Goal: Find specific page/section: Find specific page/section

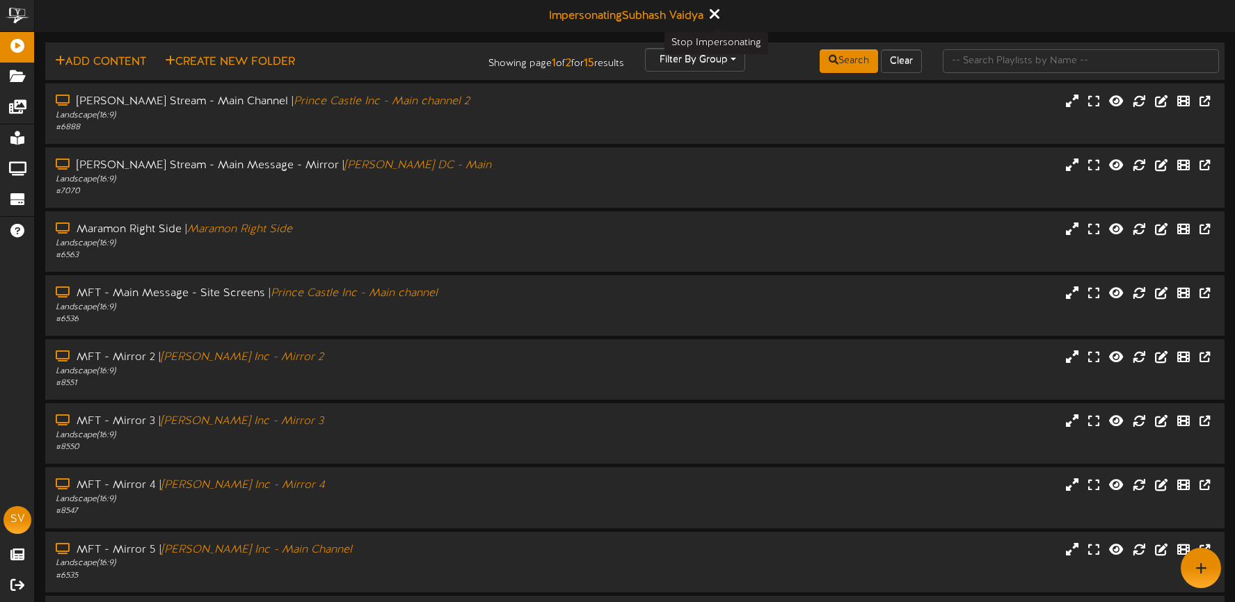
click at [716, 15] on icon at bounding box center [713, 13] width 9 height 15
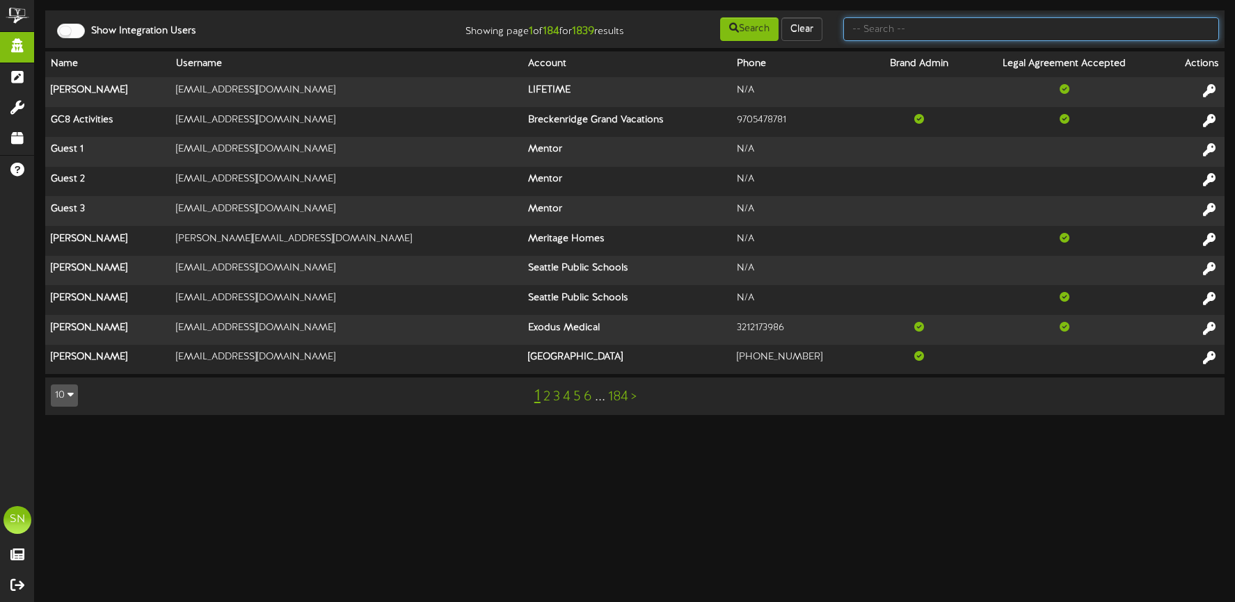
click at [881, 28] on input "text" at bounding box center [1031, 29] width 376 height 24
type input "s"
type input "r"
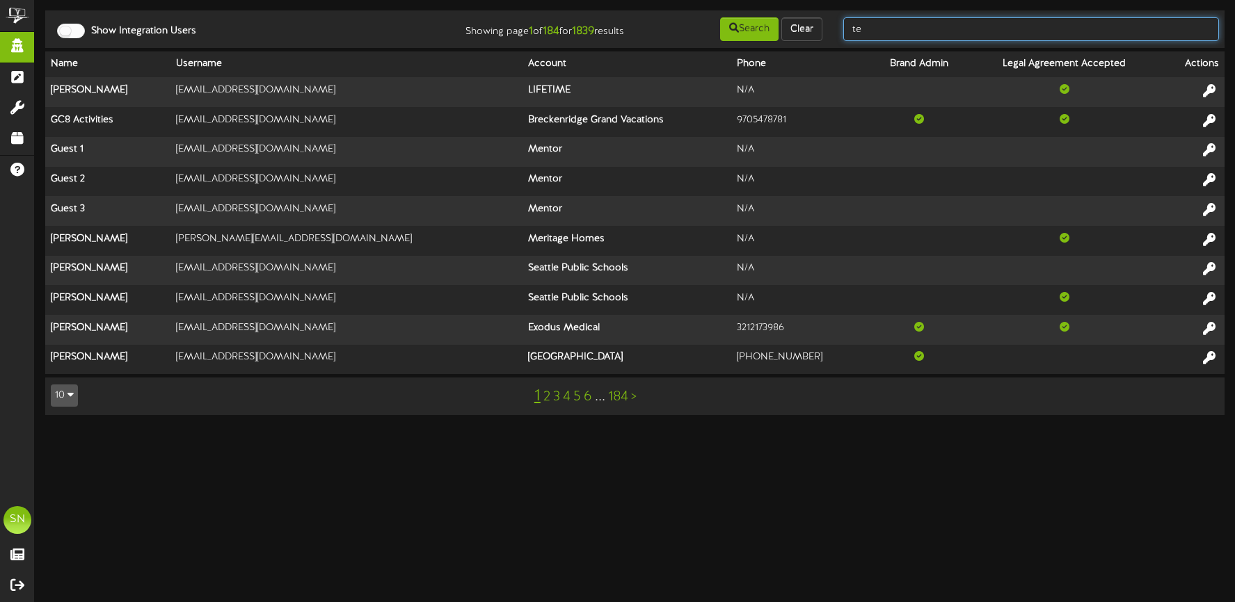
type input "t"
type input "kents"
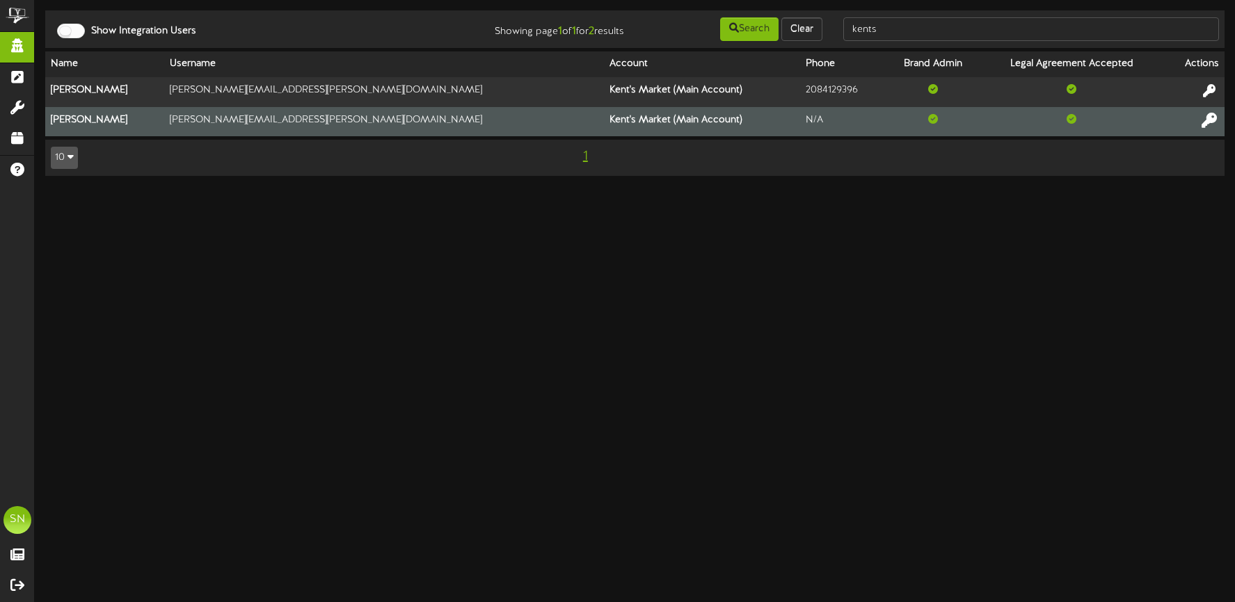
click at [1204, 121] on icon at bounding box center [1208, 119] width 15 height 15
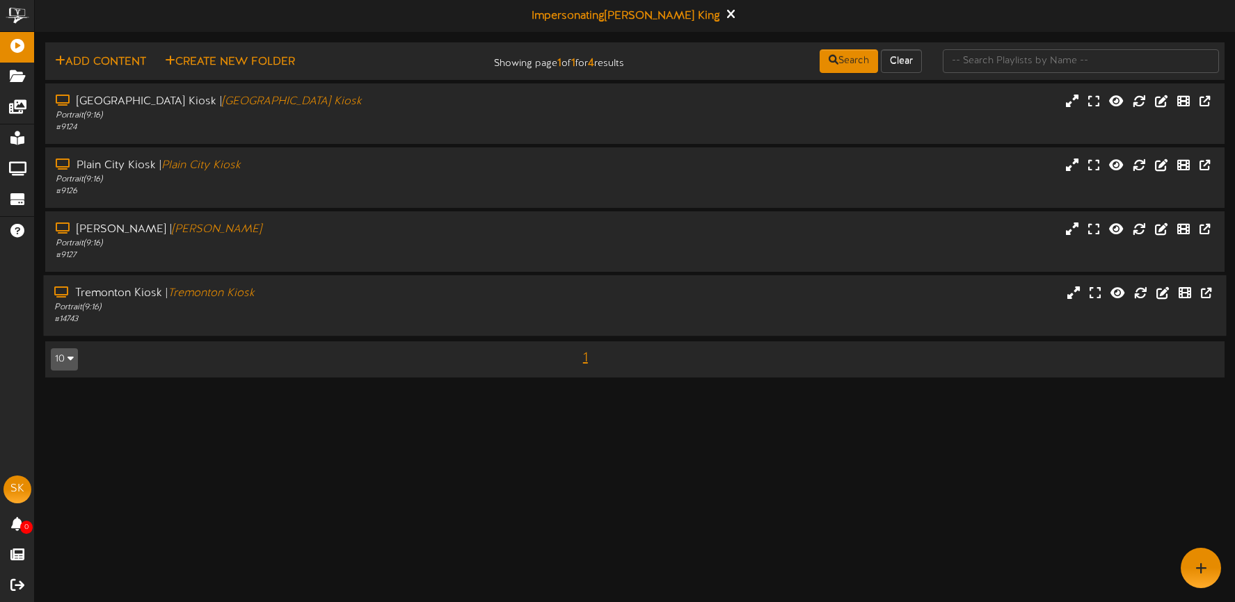
click at [726, 290] on div "Tremonton Kiosk | Tremonton Kiosk Portrait ( 9:16 ) # 14743" at bounding box center [634, 306] width 1183 height 40
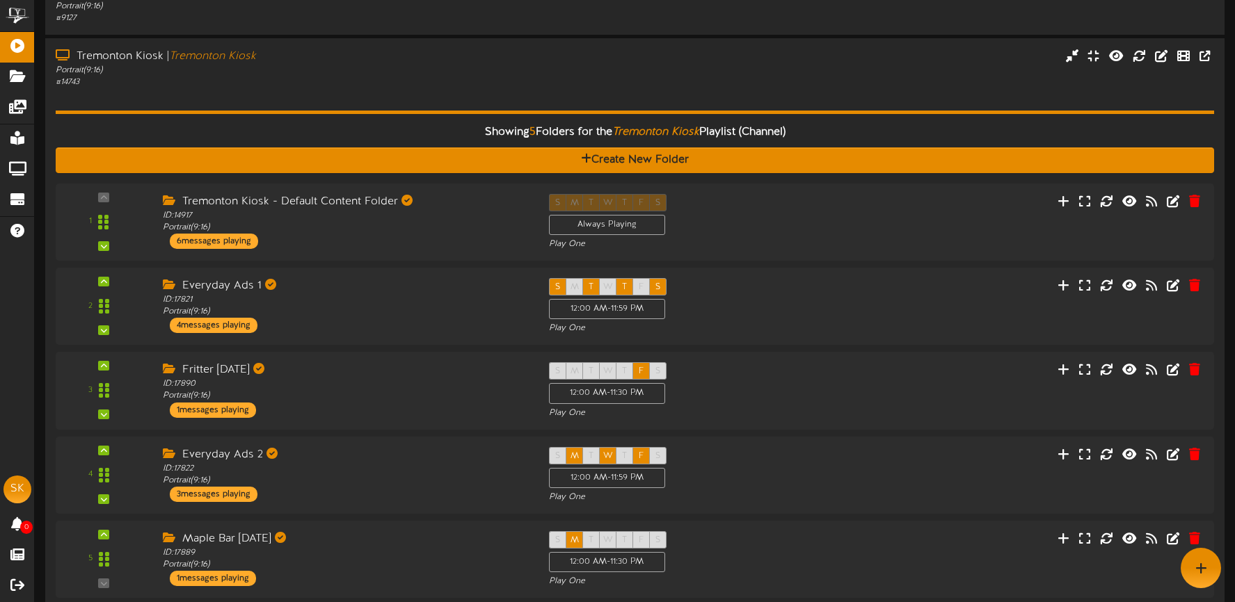
scroll to position [141, 0]
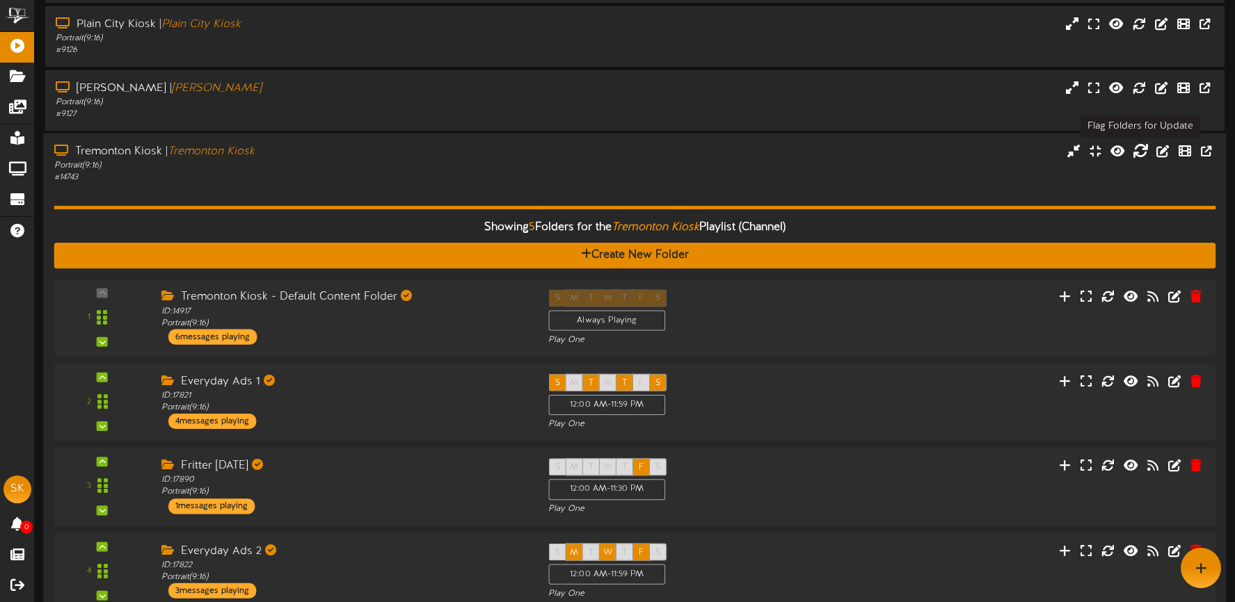
click at [1140, 152] on icon at bounding box center [1140, 150] width 15 height 15
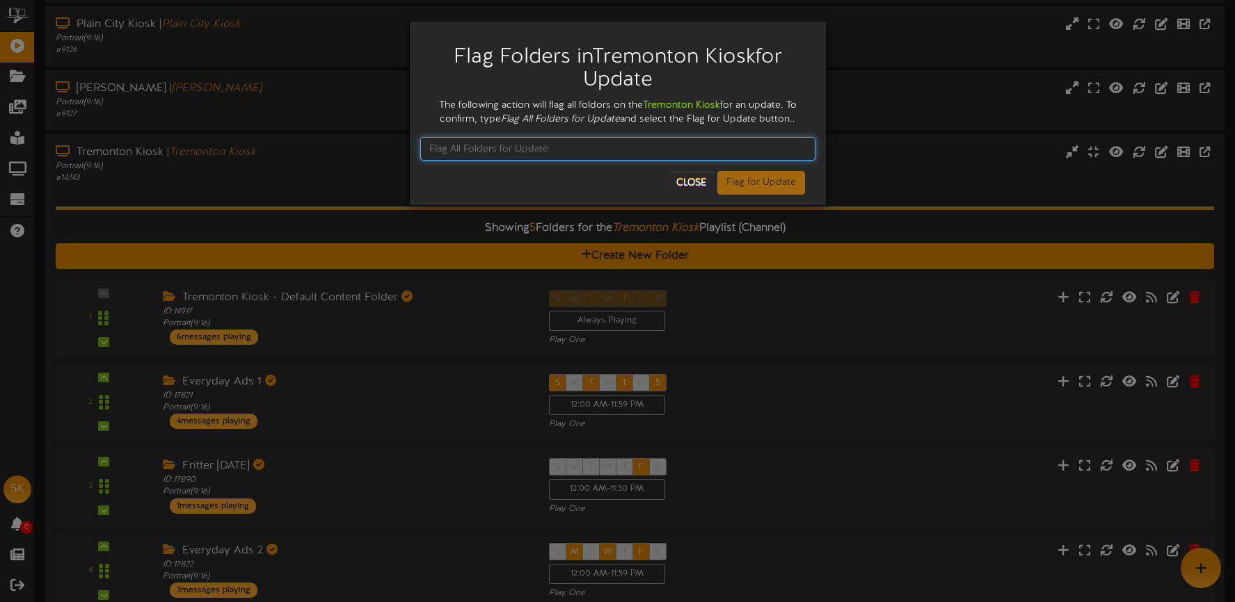
click at [510, 147] on input "text" at bounding box center [617, 149] width 395 height 24
type input "Flag All Folders for Update"
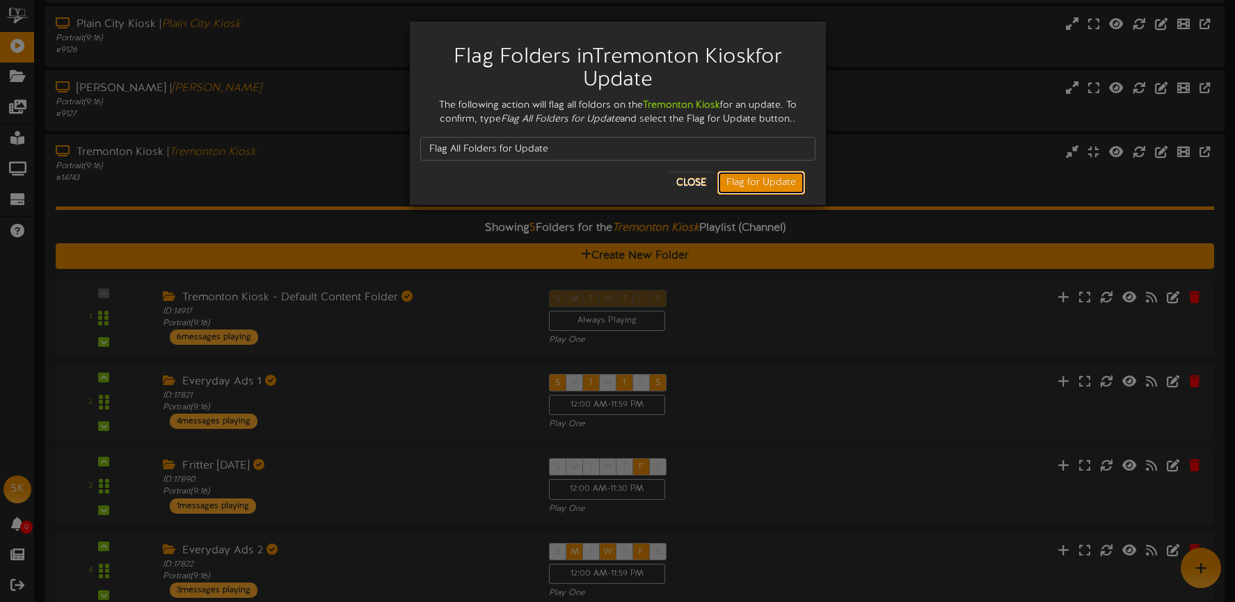
click at [761, 180] on button "Flag for Update" at bounding box center [761, 183] width 88 height 24
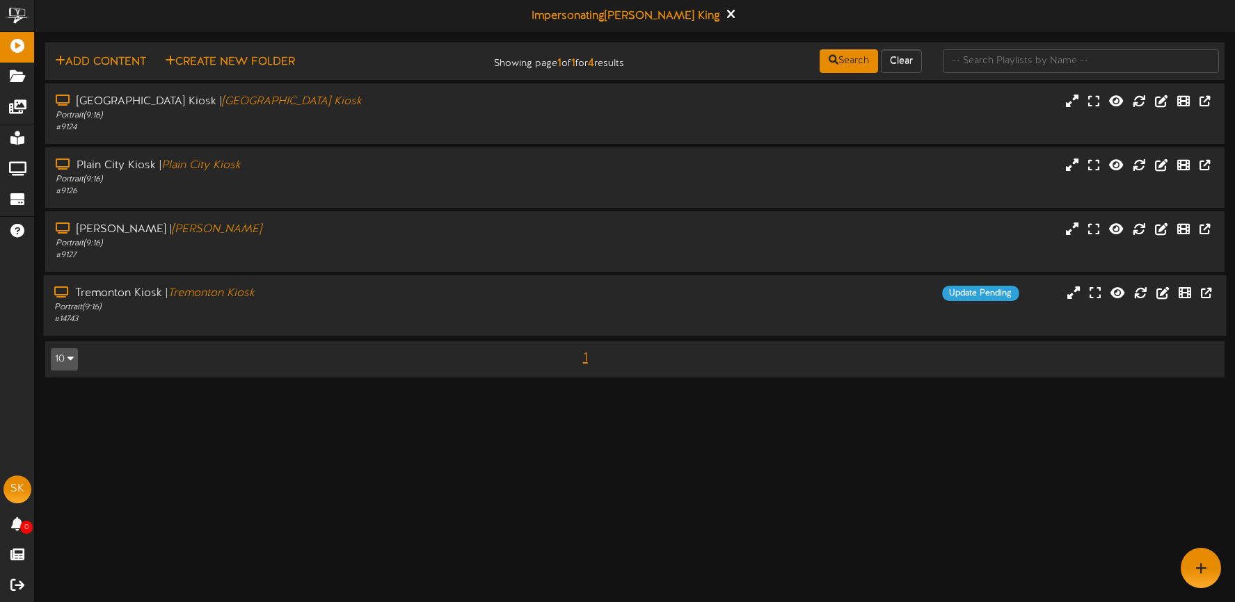
click at [470, 289] on div "Tremonton Kiosk | Tremonton Kiosk" at bounding box center [290, 294] width 472 height 16
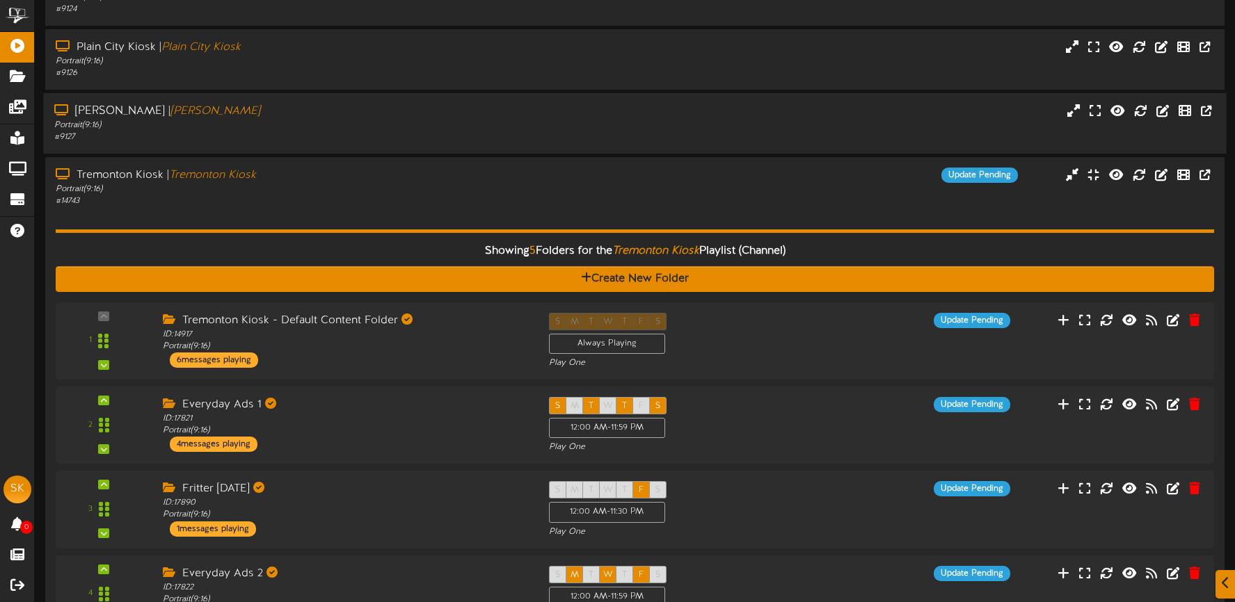
scroll to position [154, 0]
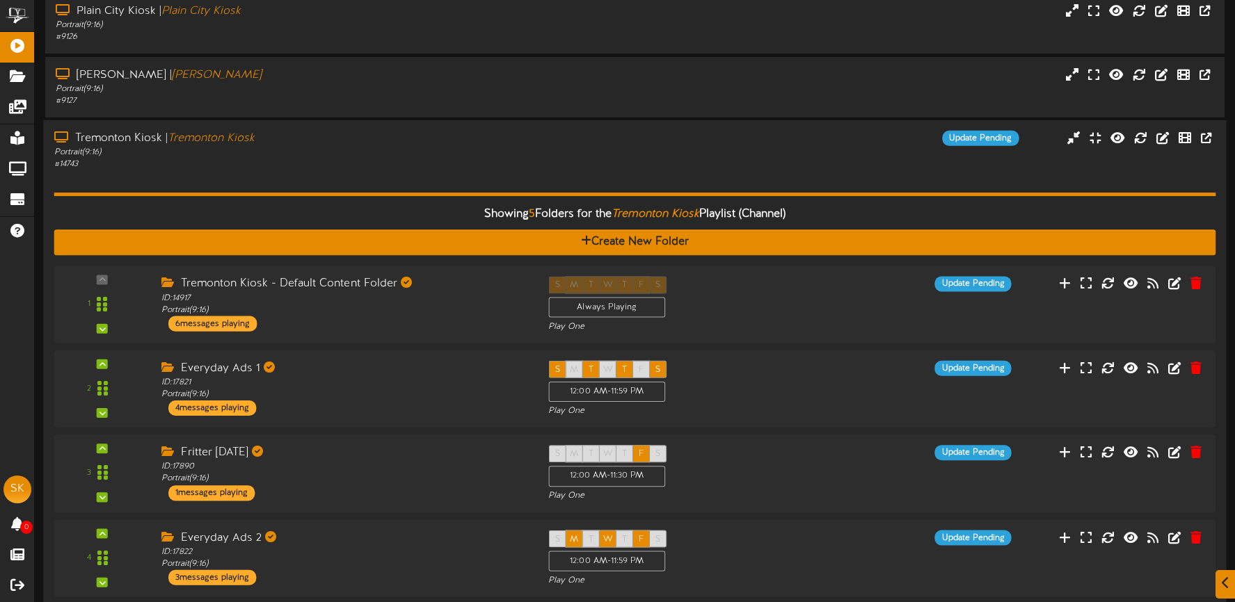
click at [381, 182] on div "Showing 5 Folders for the Tremonton Kiosk Playlist (Channel) Create New Folder …" at bounding box center [635, 429] width 1162 height 518
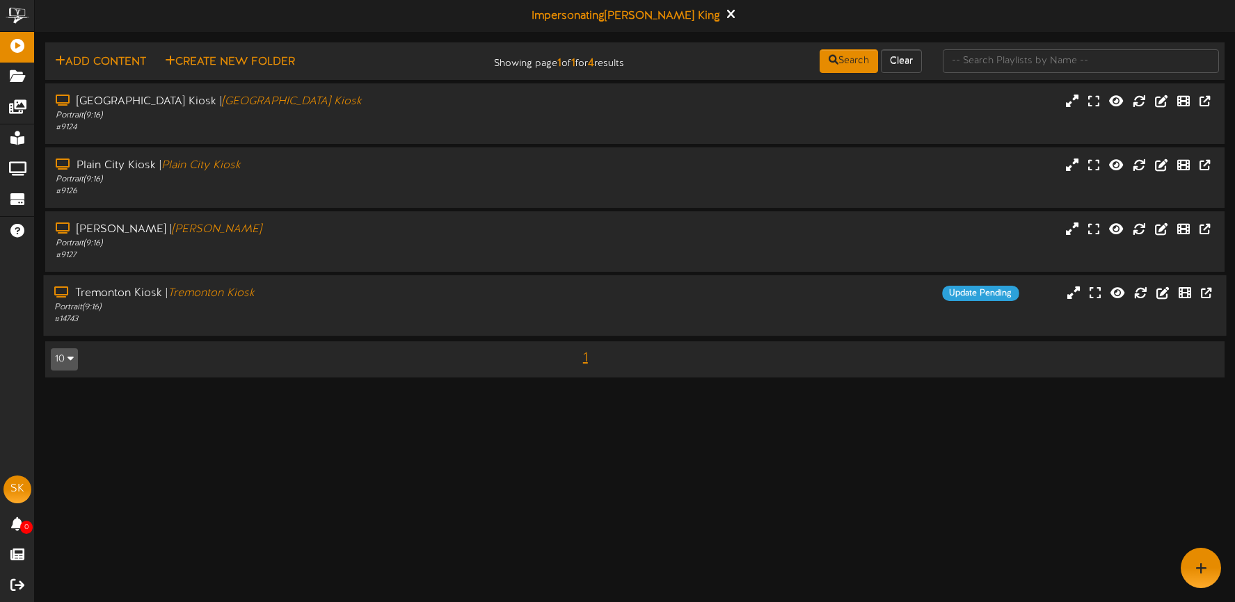
click at [383, 308] on div "Portrait ( 9:16 )" at bounding box center [290, 308] width 472 height 12
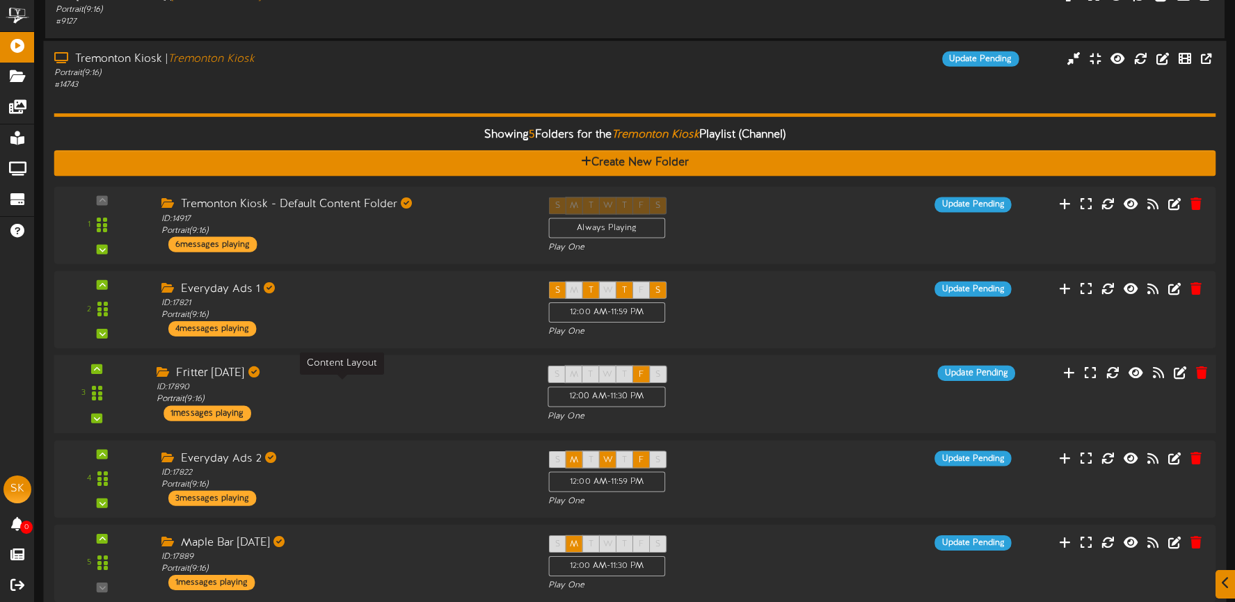
scroll to position [118, 0]
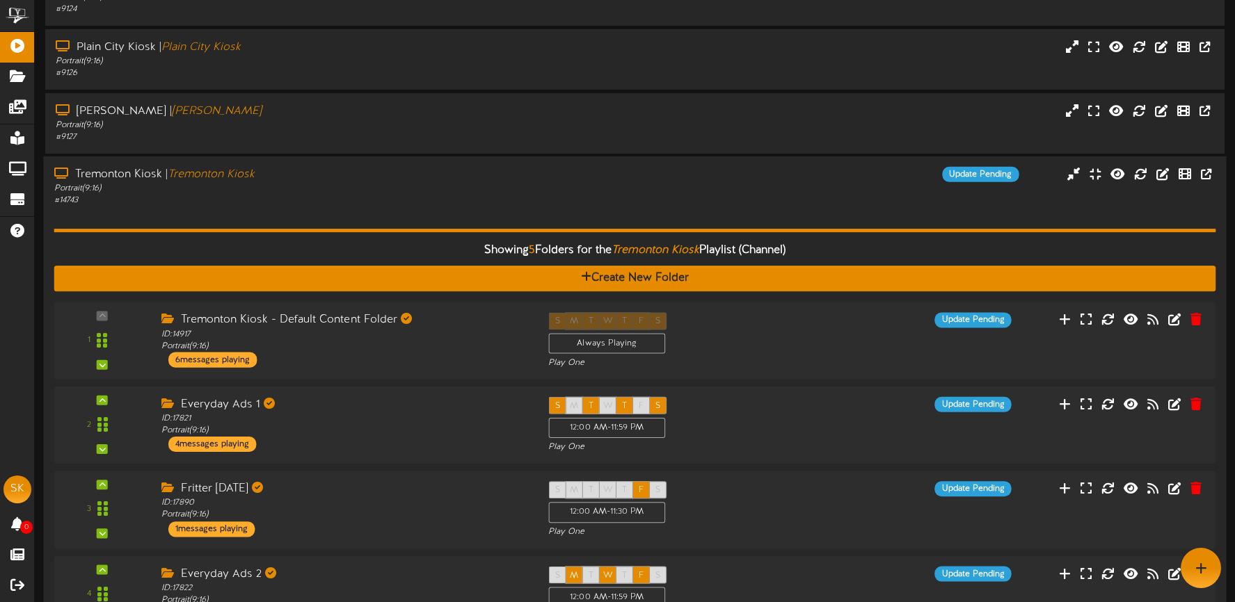
click at [402, 208] on div "Showing 5 Folders for the Tremonton Kiosk Playlist (Channel) Create New Folder …" at bounding box center [635, 466] width 1162 height 518
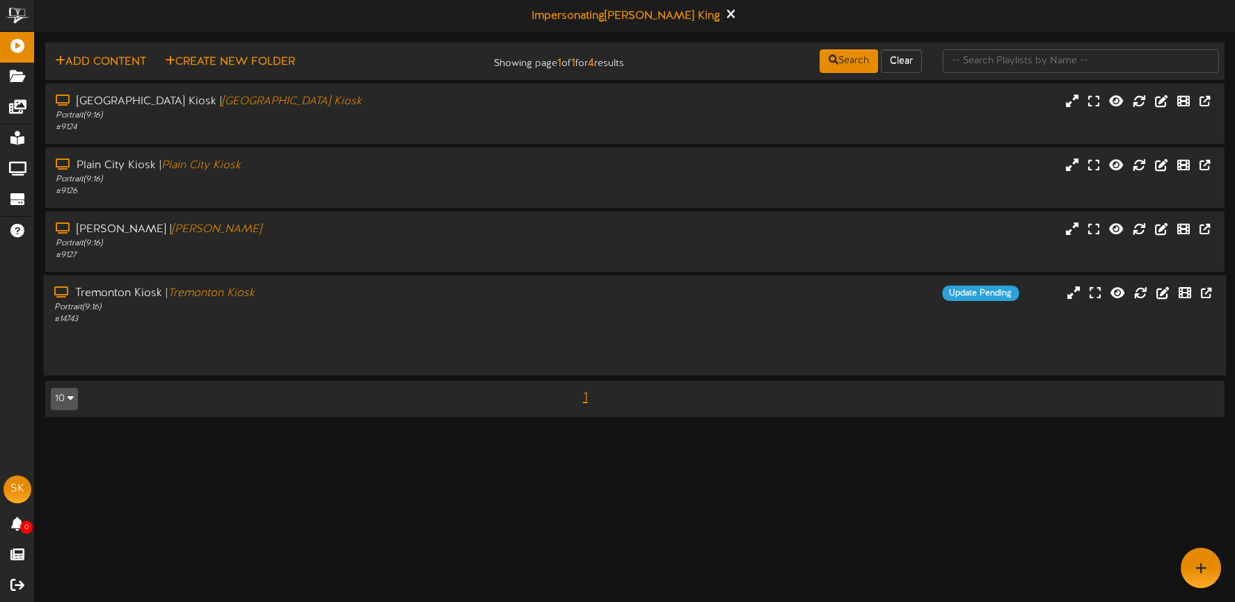
scroll to position [0, 0]
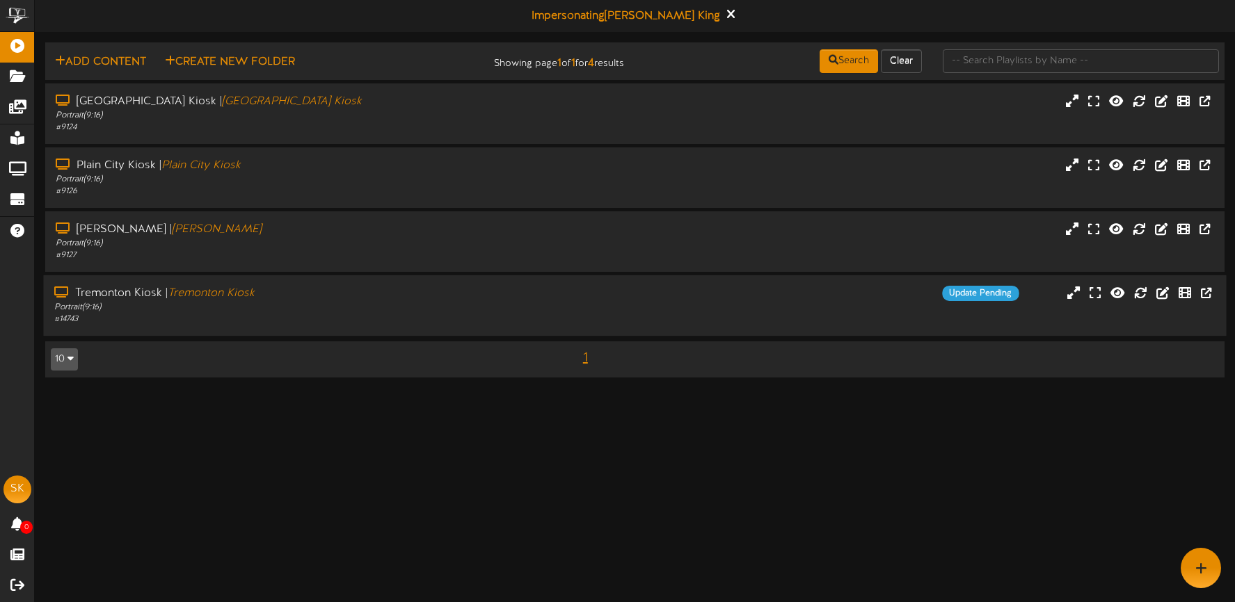
click at [400, 304] on div "Portrait ( 9:16 )" at bounding box center [290, 308] width 472 height 12
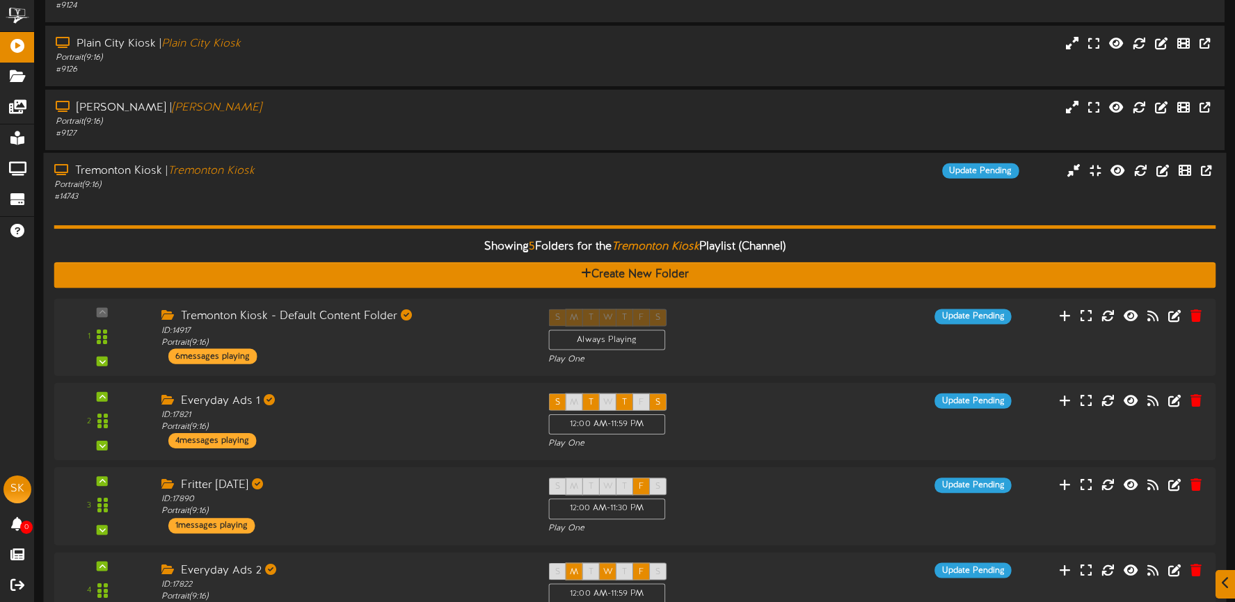
scroll to position [224, 0]
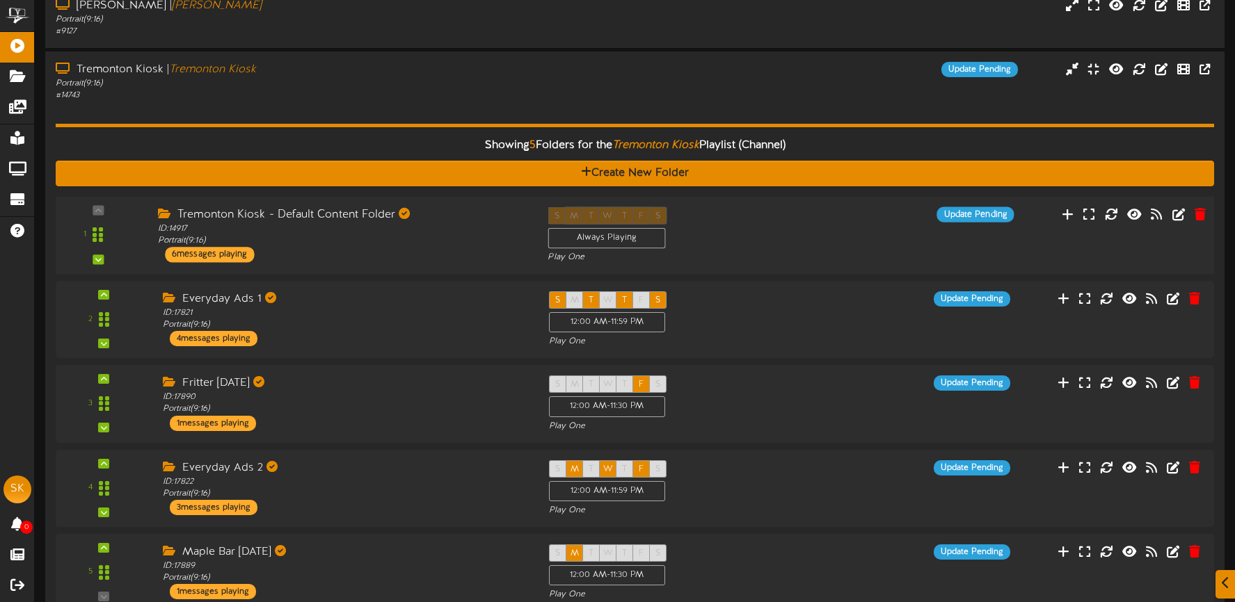
click at [401, 248] on div "Tremonton Kiosk - Default Content Folder ID: 14917 Portrait ( 9:16 ) 6 messages…" at bounding box center [342, 235] width 390 height 56
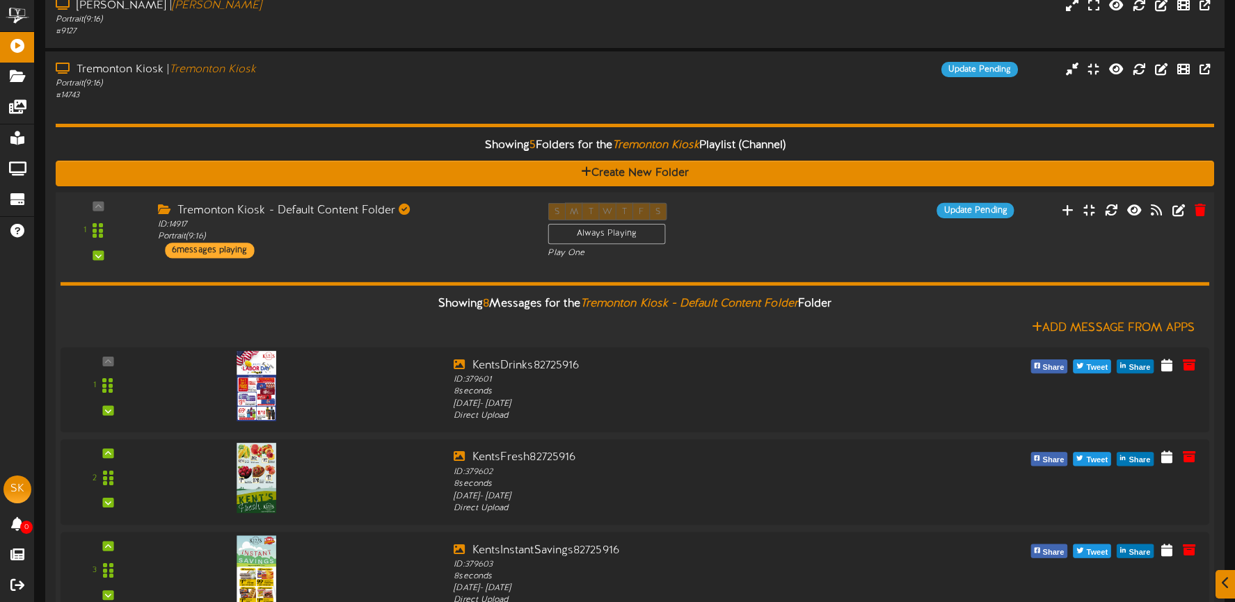
click at [404, 248] on div "Tremonton Kiosk - Default Content Folder ID: 14917 Portrait ( 9:16 ) 6 messages…" at bounding box center [342, 231] width 390 height 56
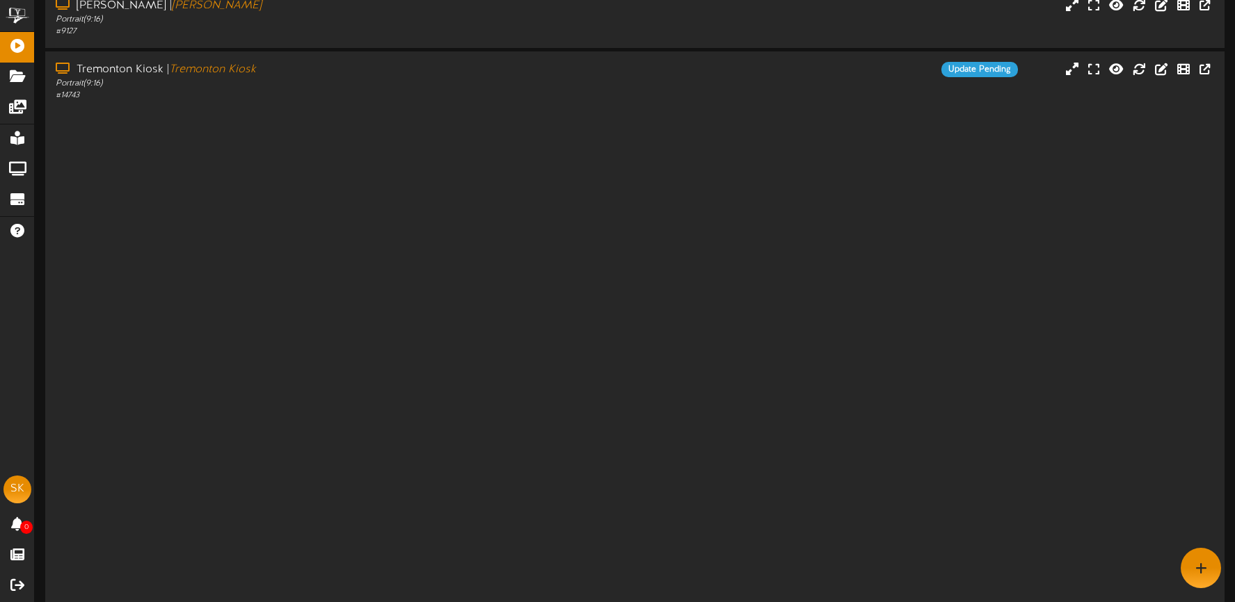
scroll to position [0, 0]
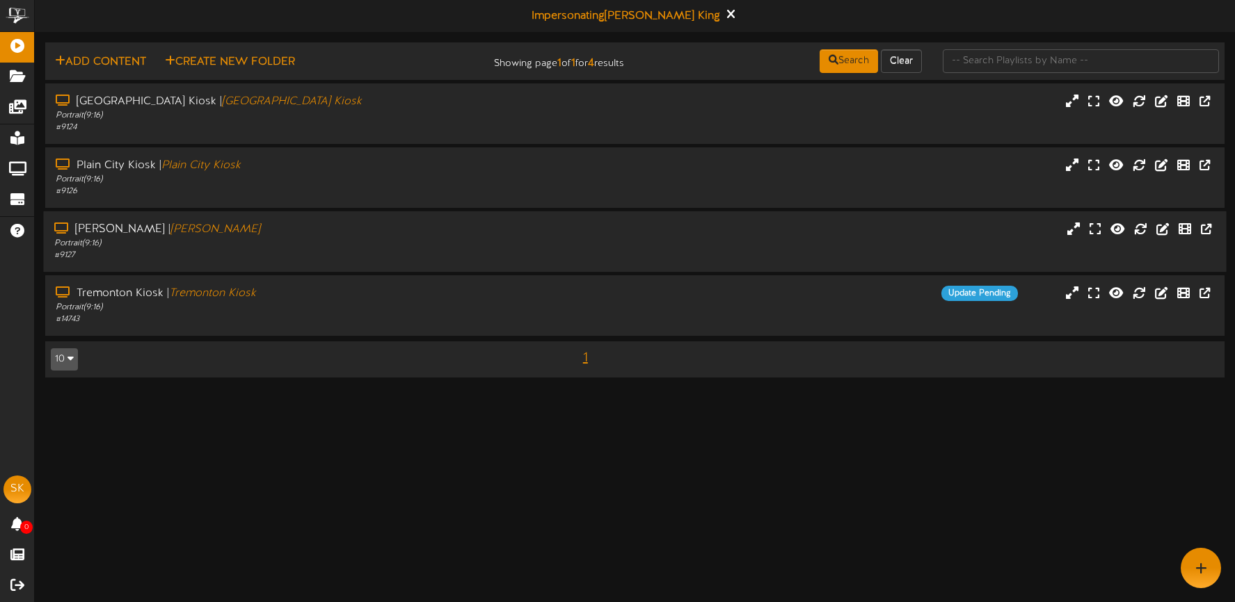
click at [393, 227] on div "Roy Kiosk | Roy Kiosk" at bounding box center [290, 230] width 472 height 16
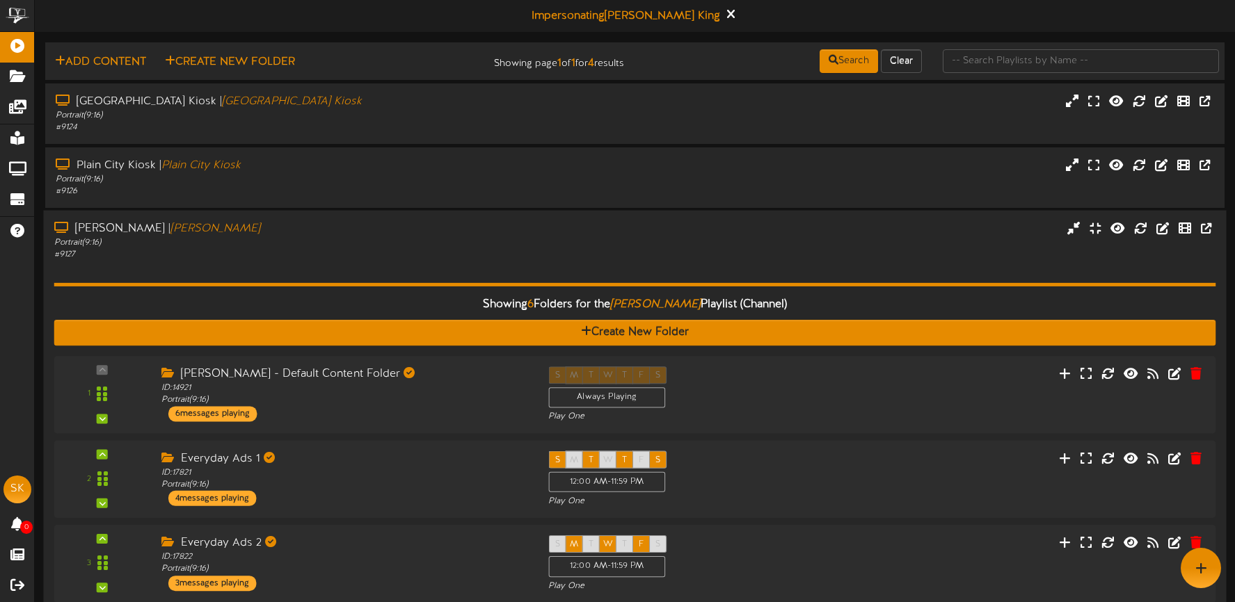
click at [395, 252] on div "# 9127" at bounding box center [290, 255] width 472 height 12
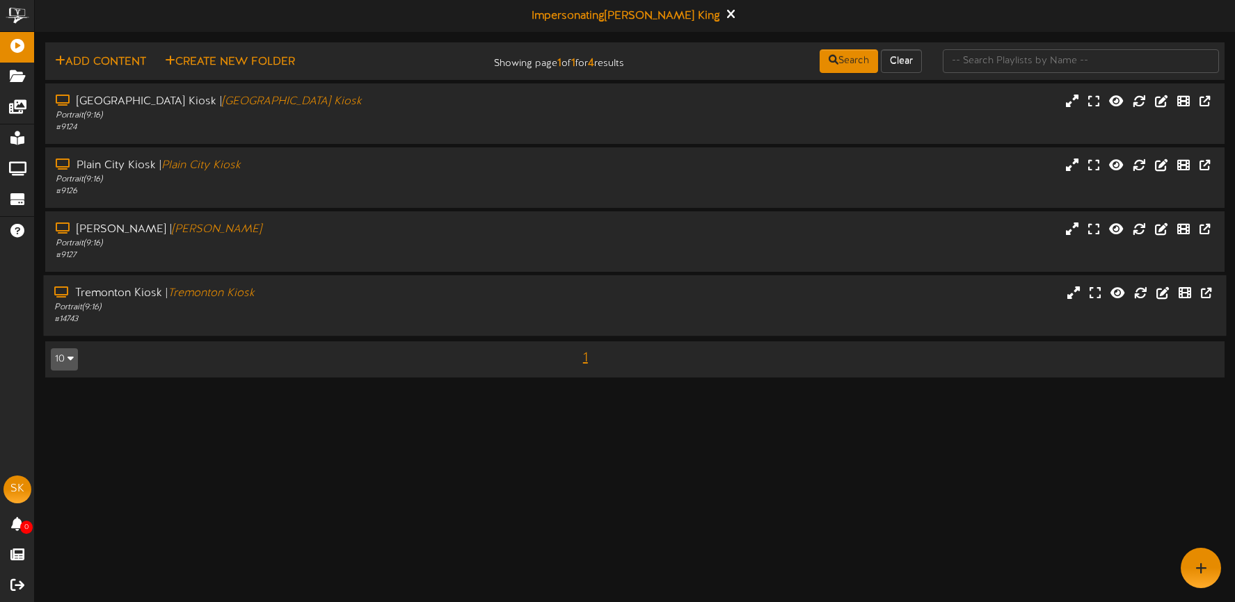
click at [347, 289] on div "Tremonton Kiosk | Tremonton Kiosk" at bounding box center [290, 294] width 472 height 16
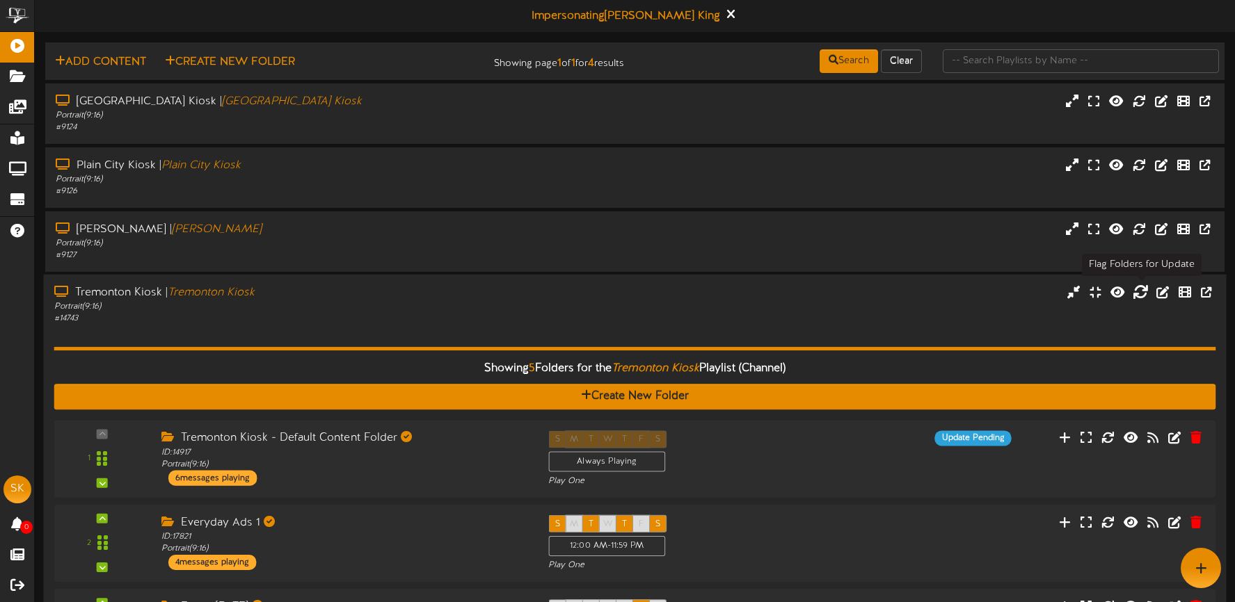
click at [1140, 296] on icon at bounding box center [1140, 292] width 15 height 15
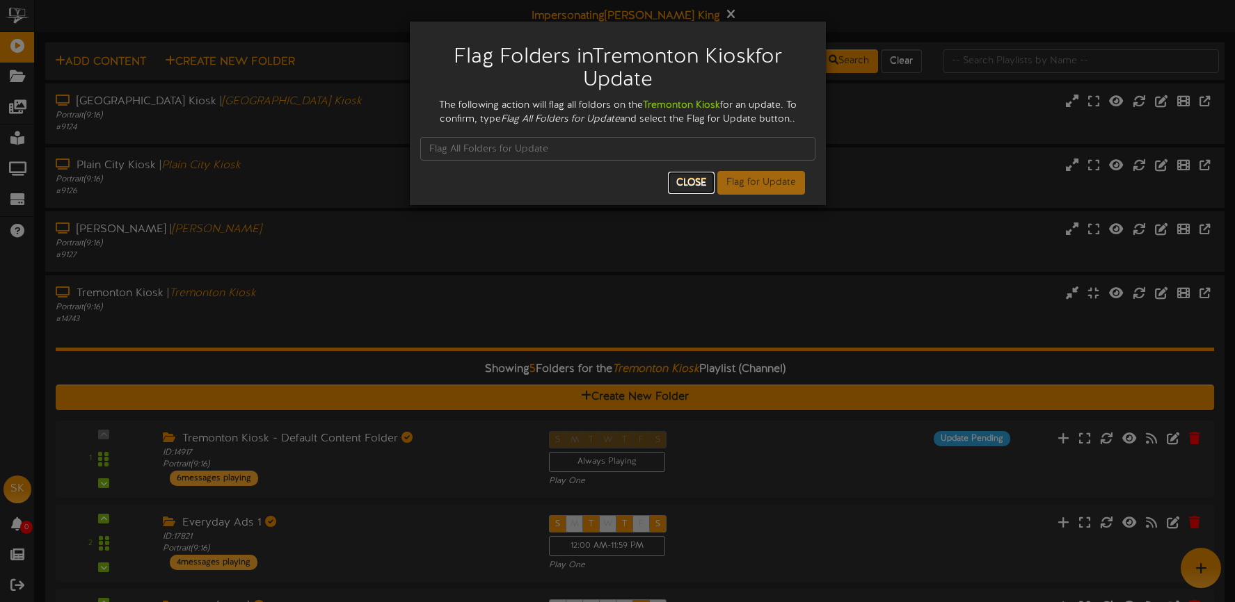
click at [697, 178] on button "Close" at bounding box center [691, 183] width 47 height 22
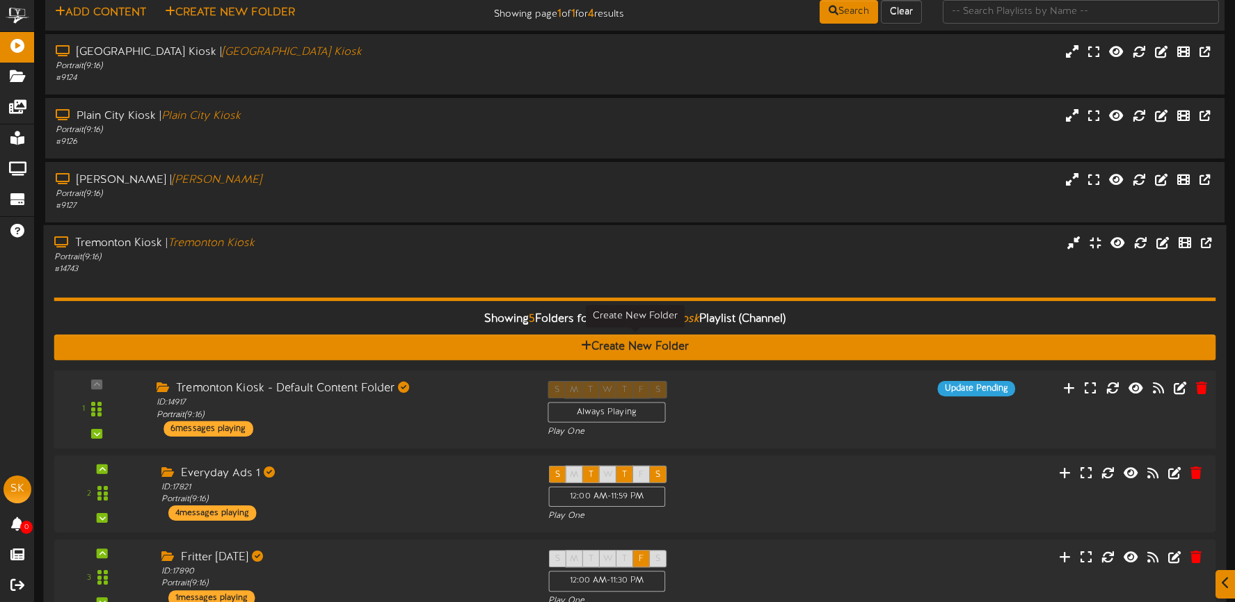
scroll to position [77, 0]
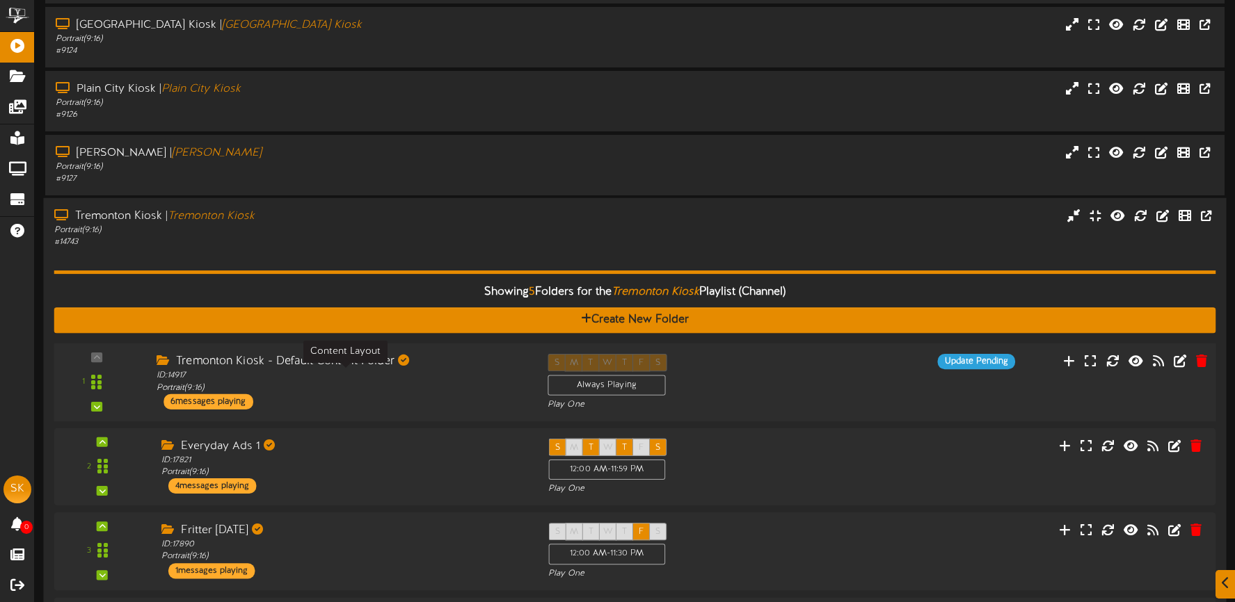
click at [423, 386] on div "ID: 14917 Portrait ( 9:16 )" at bounding box center [342, 382] width 370 height 24
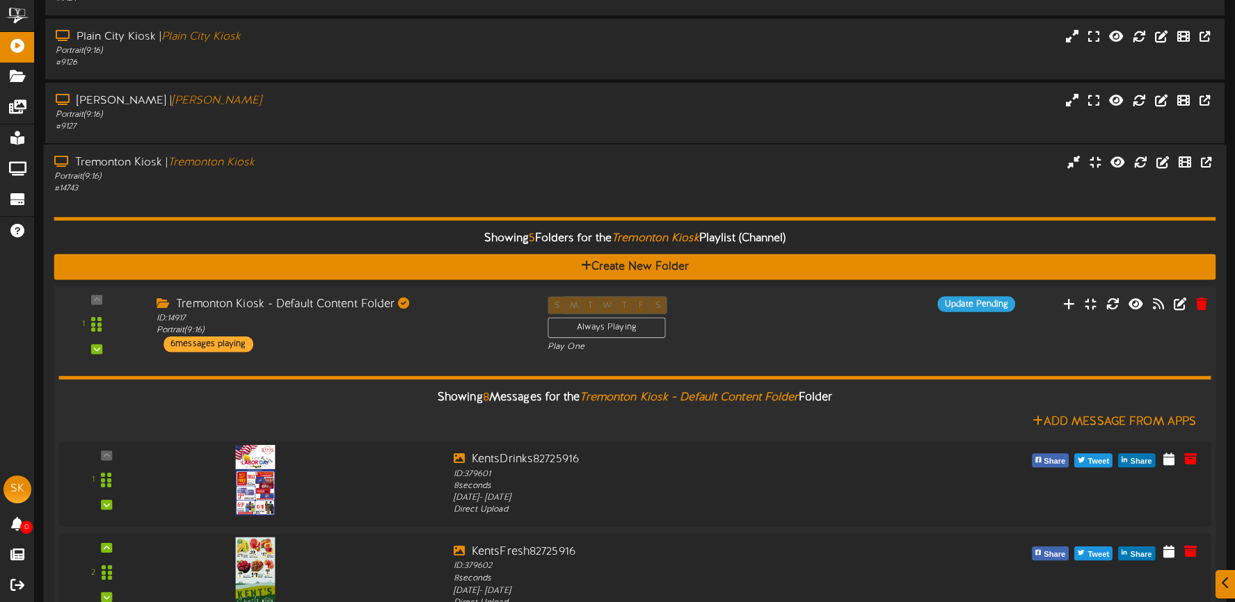
scroll to position [130, 0]
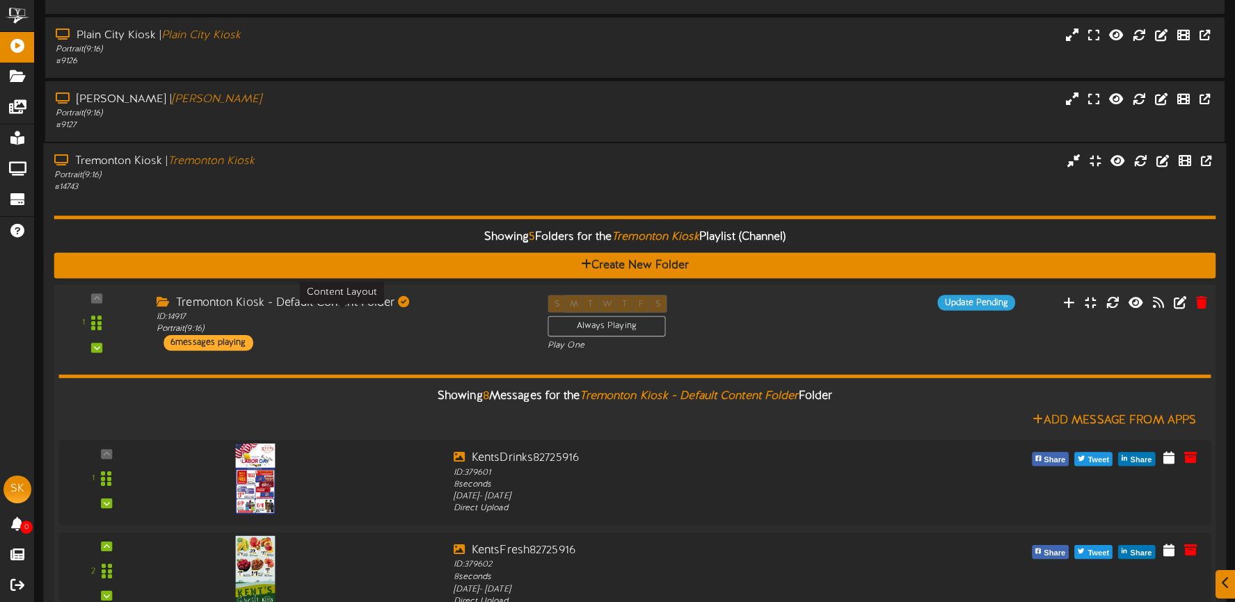
click at [437, 330] on div "ID: 14917 Portrait ( 9:16 )" at bounding box center [342, 323] width 370 height 24
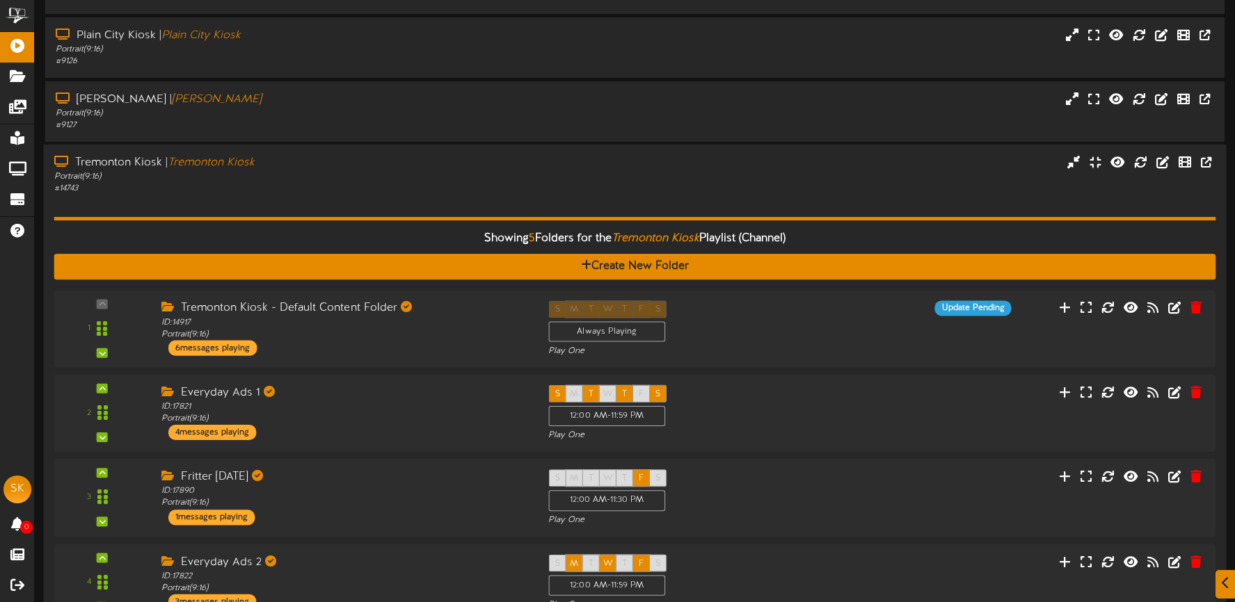
click at [359, 184] on div "# 14743" at bounding box center [290, 189] width 472 height 12
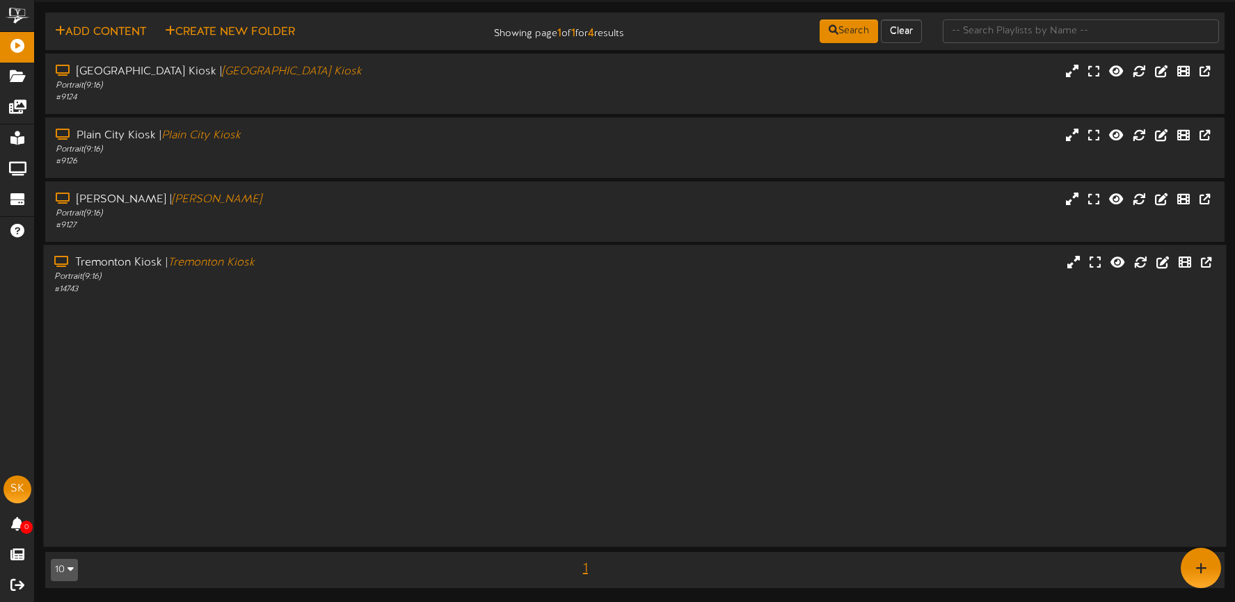
scroll to position [0, 0]
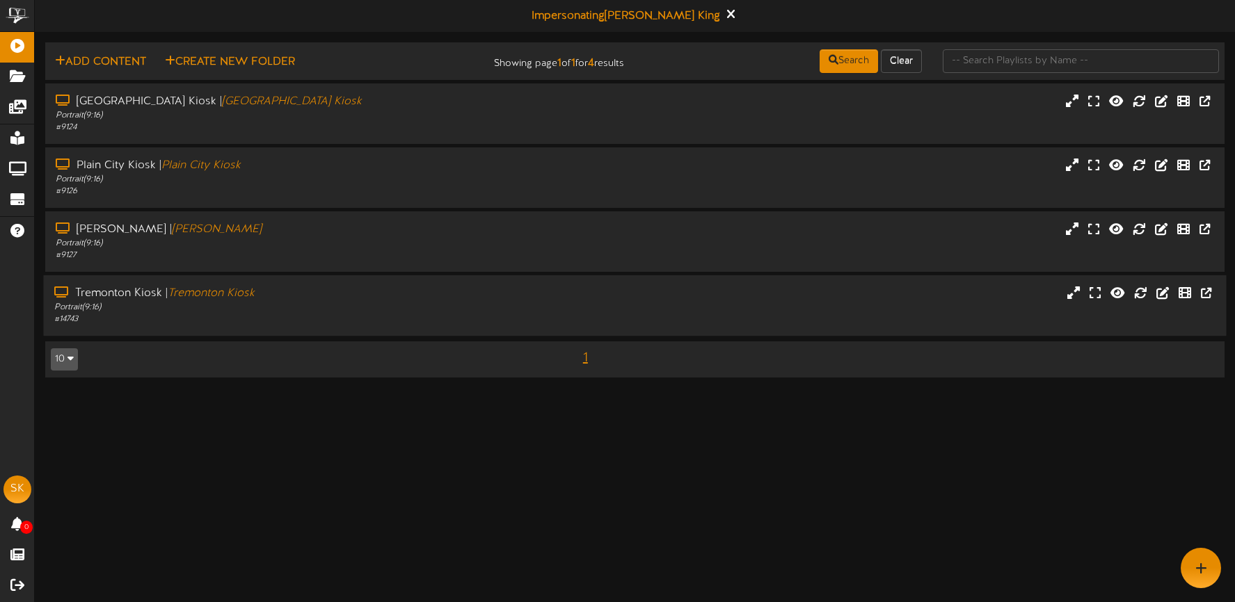
drag, startPoint x: 358, startPoint y: 304, endPoint x: 359, endPoint y: 288, distance: 16.1
click at [358, 304] on div "Portrait ( 9:16 )" at bounding box center [290, 308] width 472 height 12
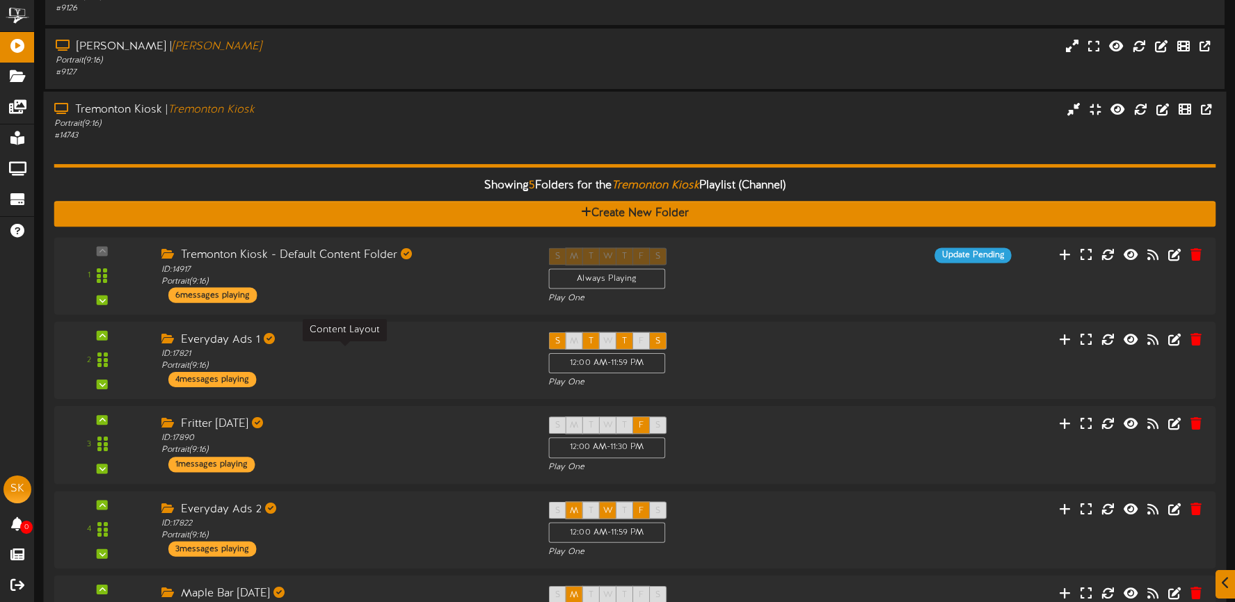
scroll to position [249, 0]
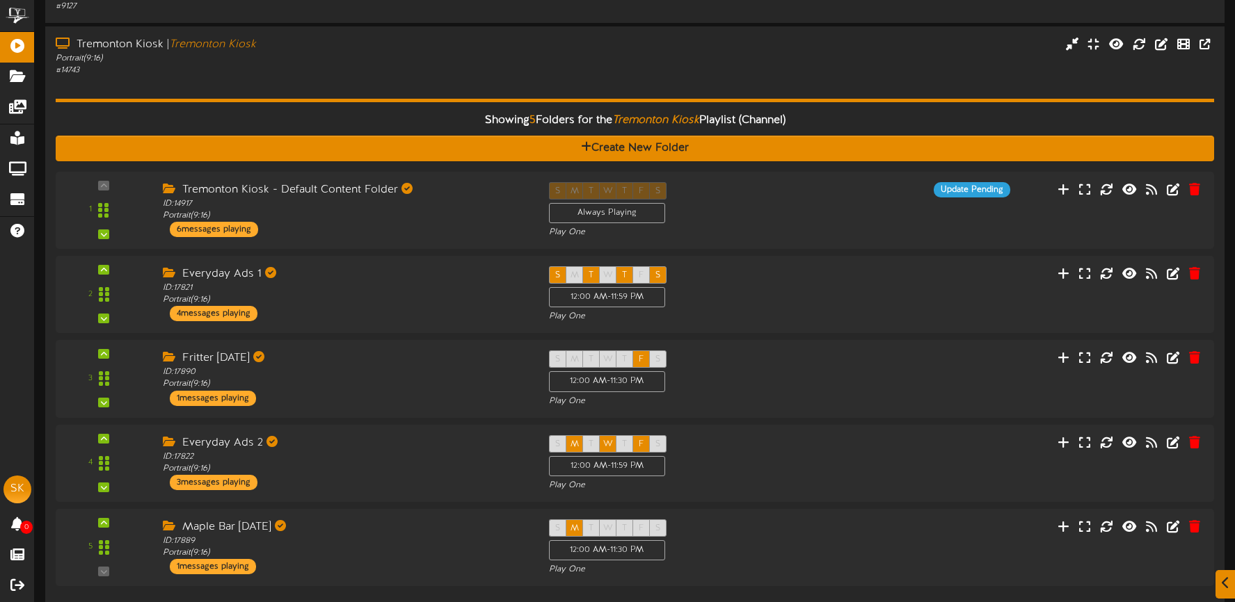
click at [320, 86] on div "Showing 5 Folders for the Tremonton Kiosk Playlist (Channel) Create New Folder …" at bounding box center [635, 335] width 1158 height 517
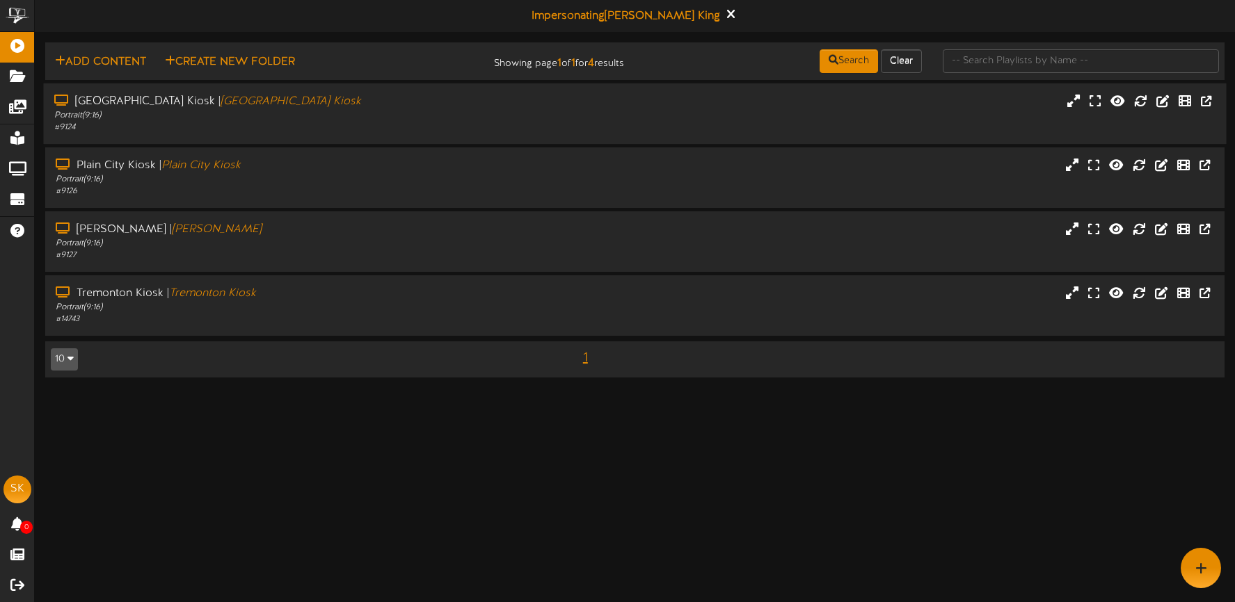
click at [331, 110] on div "Portrait ( 9:16 )" at bounding box center [290, 116] width 472 height 12
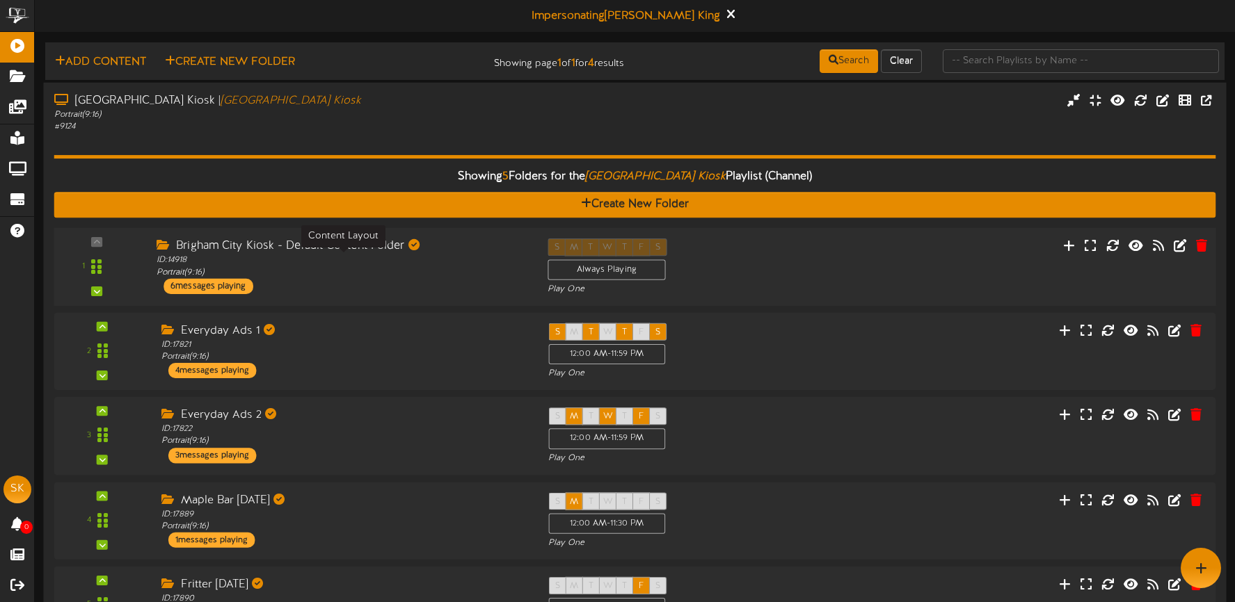
click at [420, 277] on div "ID: 14918 Portrait ( 9:16 )" at bounding box center [342, 267] width 370 height 24
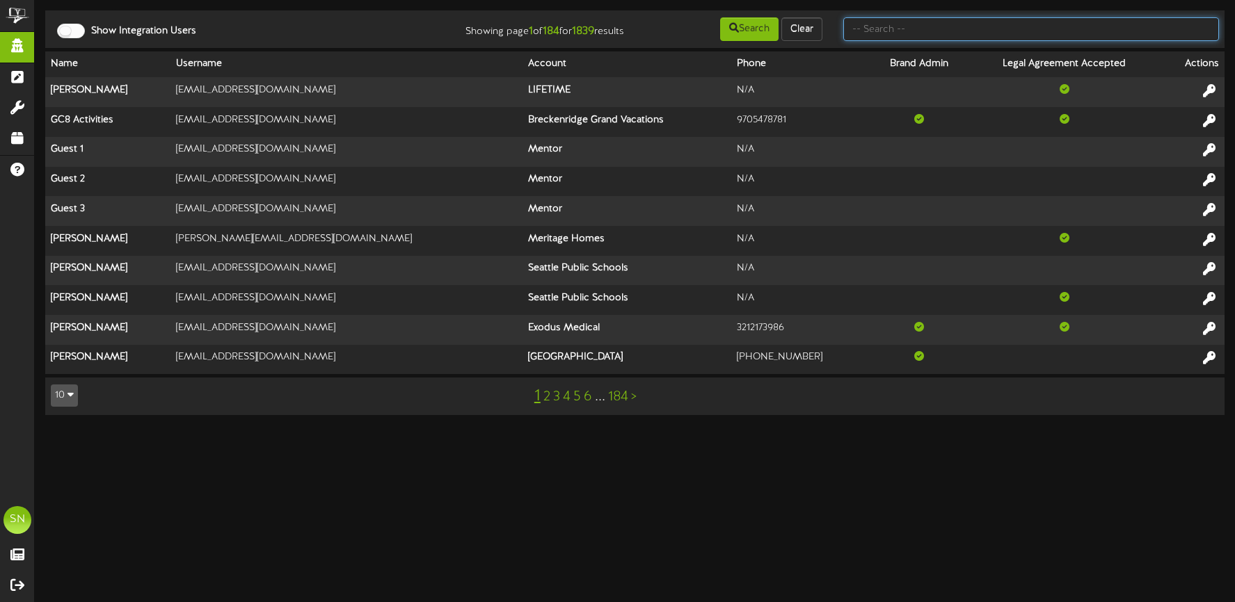
click at [881, 26] on input "text" at bounding box center [1031, 29] width 376 height 24
type input "k"
type input "jefferson"
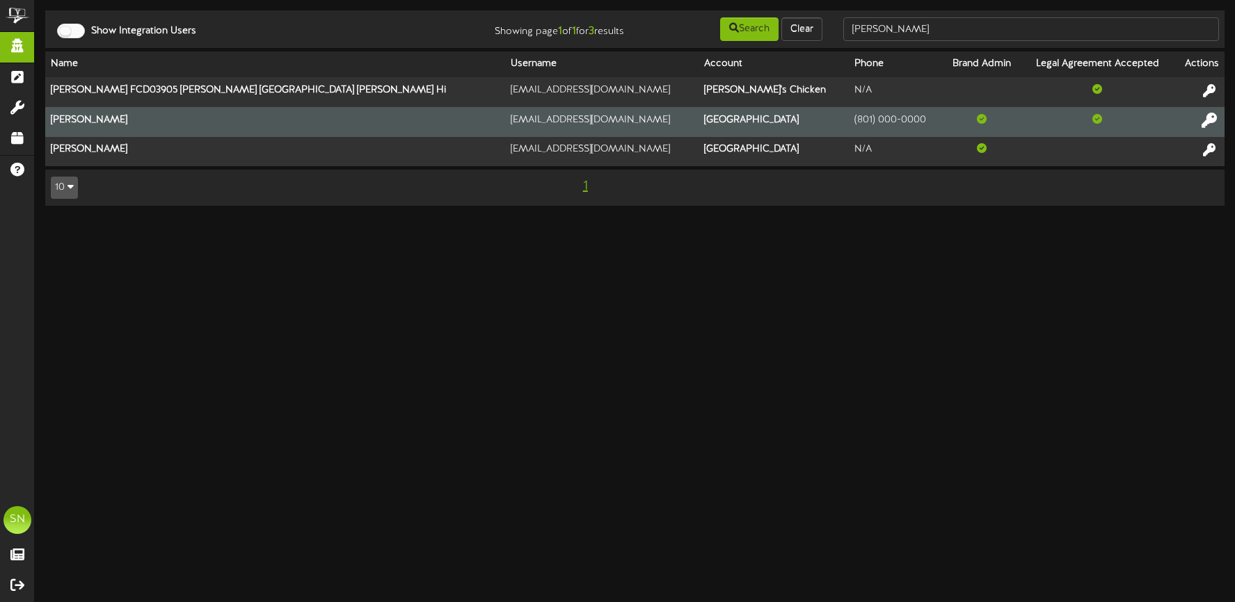
click at [1208, 121] on icon at bounding box center [1208, 119] width 15 height 15
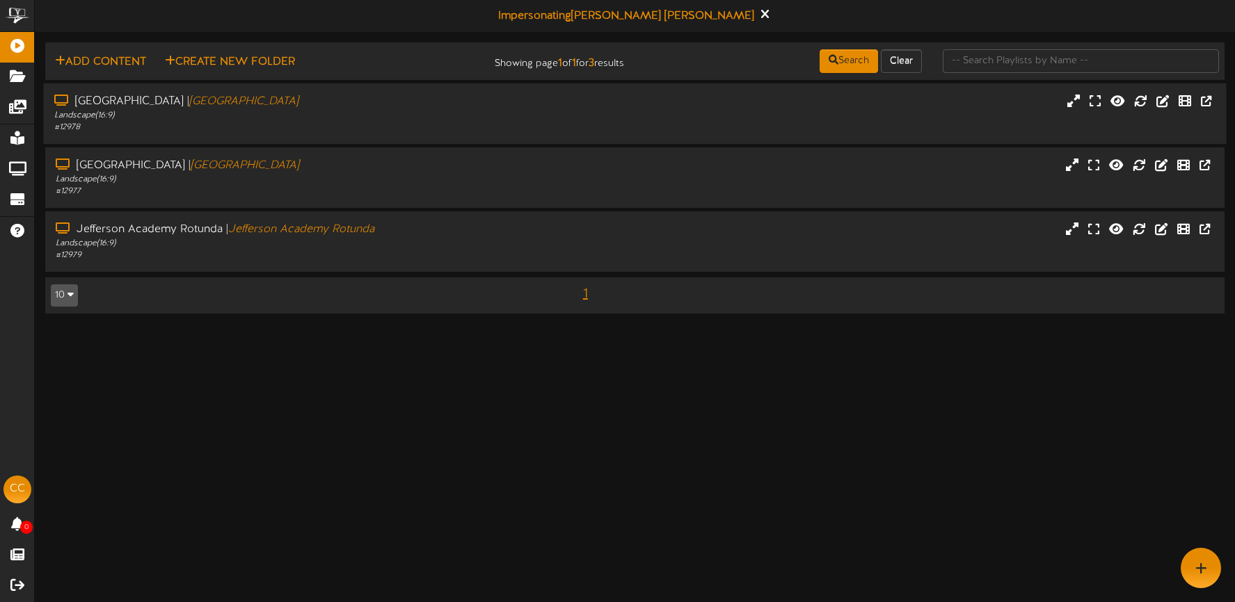
click at [436, 118] on div "Landscape ( 16:9 )" at bounding box center [290, 116] width 472 height 12
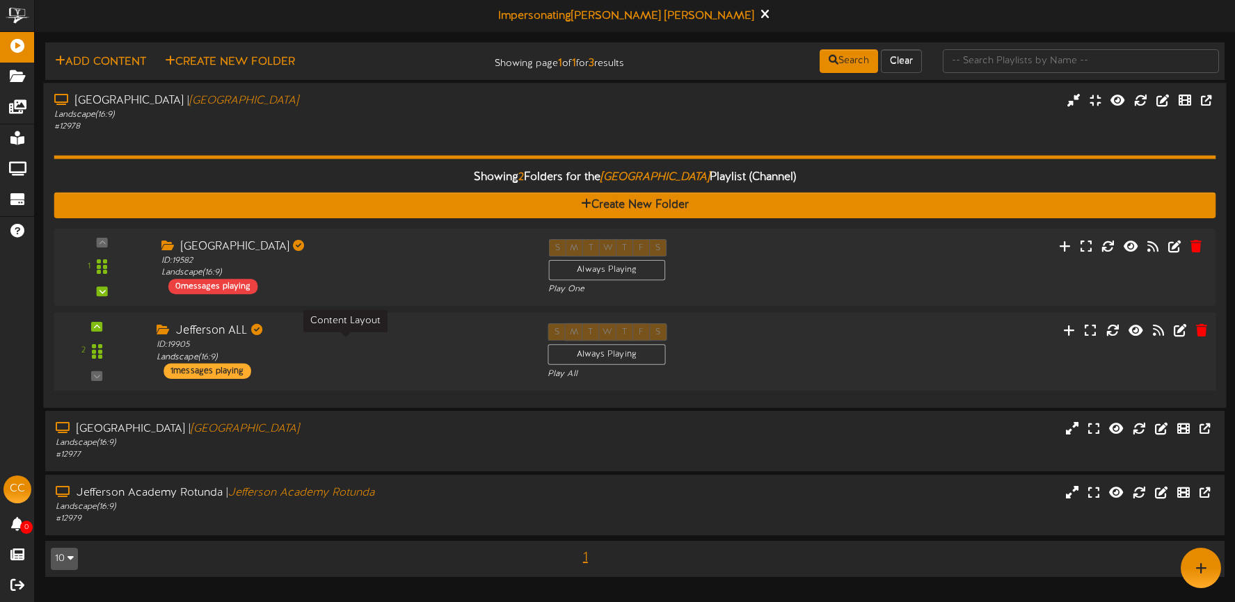
click at [451, 354] on div "ID: 19905 Landscape ( 16:9 )" at bounding box center [342, 351] width 370 height 24
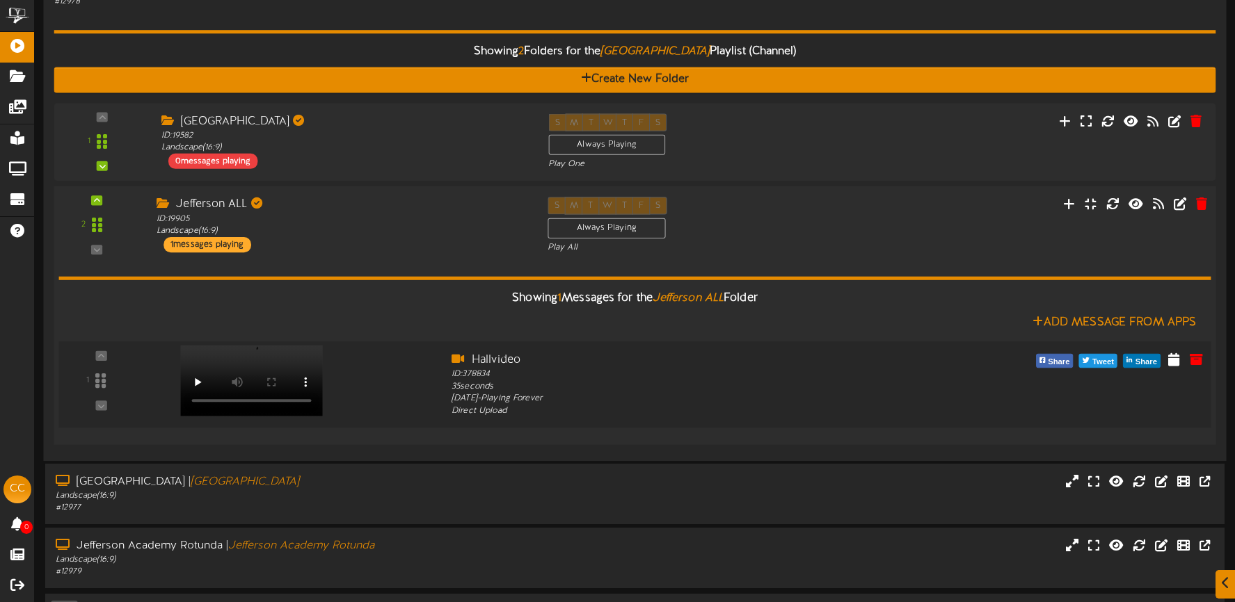
scroll to position [167, 0]
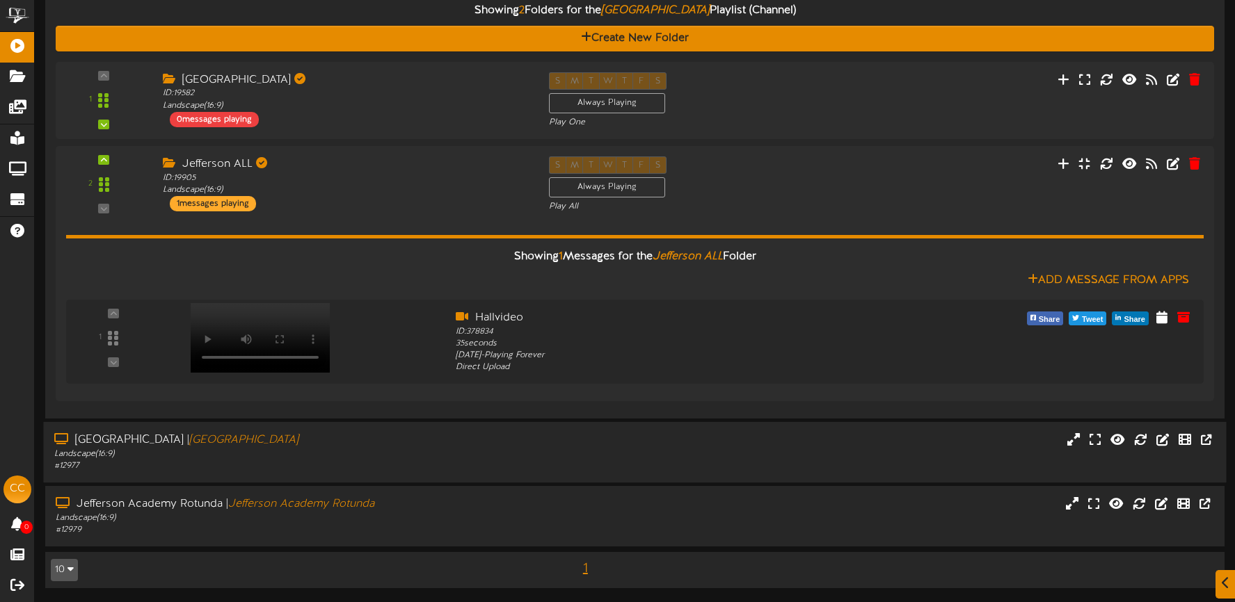
click at [468, 440] on div "[GEOGRAPHIC_DATA] | [GEOGRAPHIC_DATA]" at bounding box center [290, 441] width 472 height 16
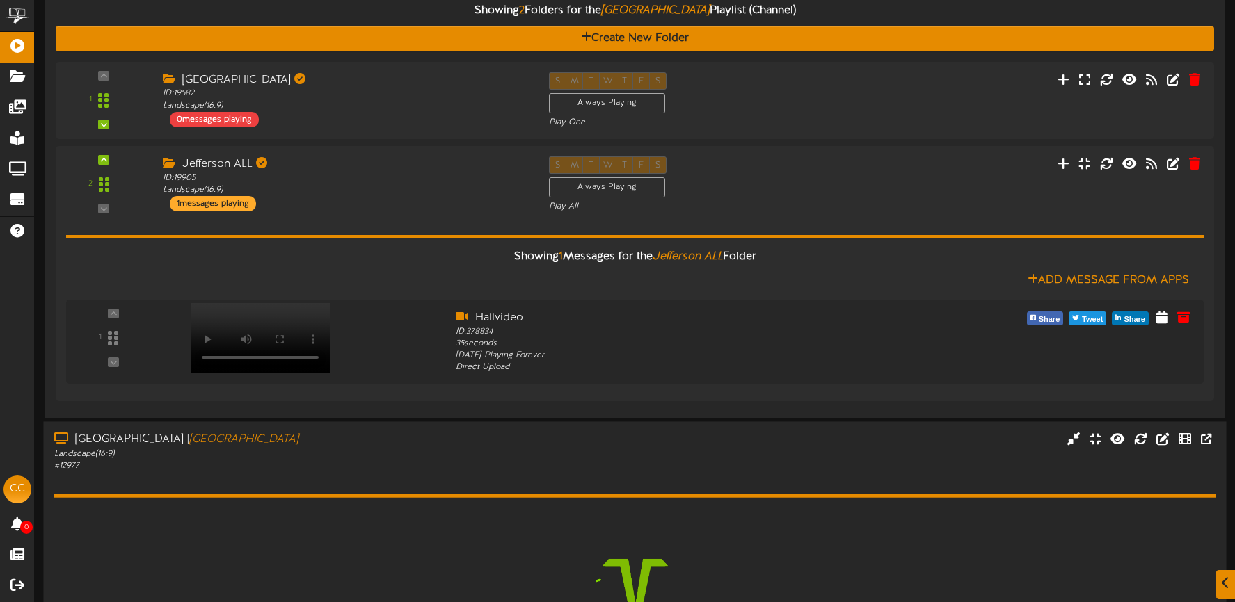
scroll to position [343, 0]
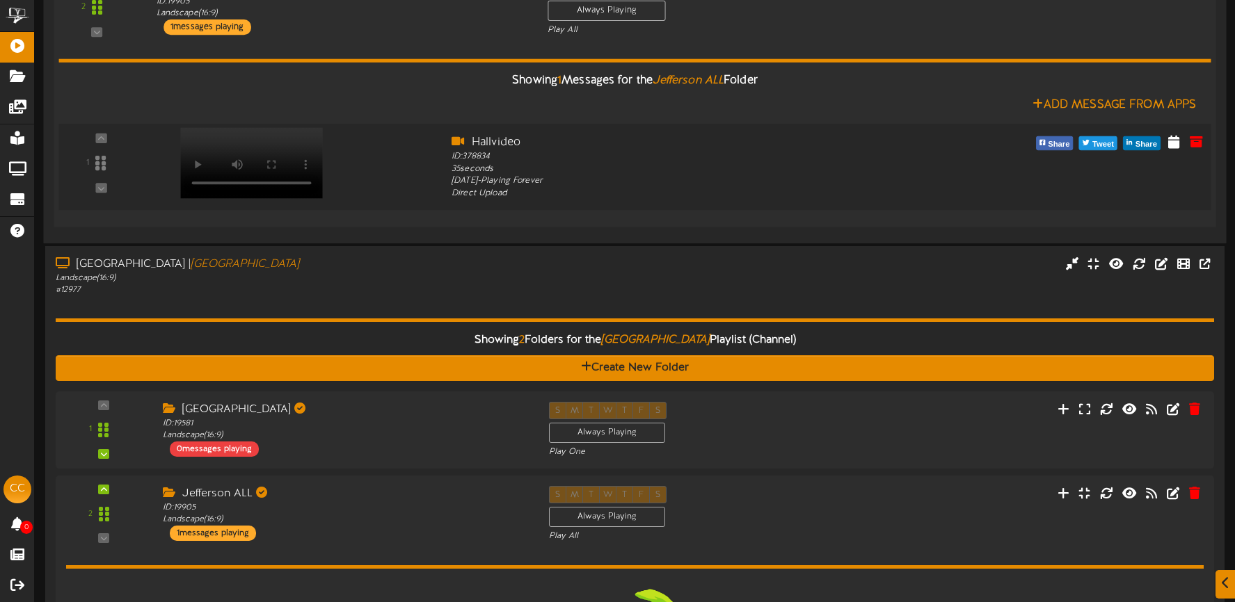
click at [255, 141] on video at bounding box center [251, 162] width 143 height 71
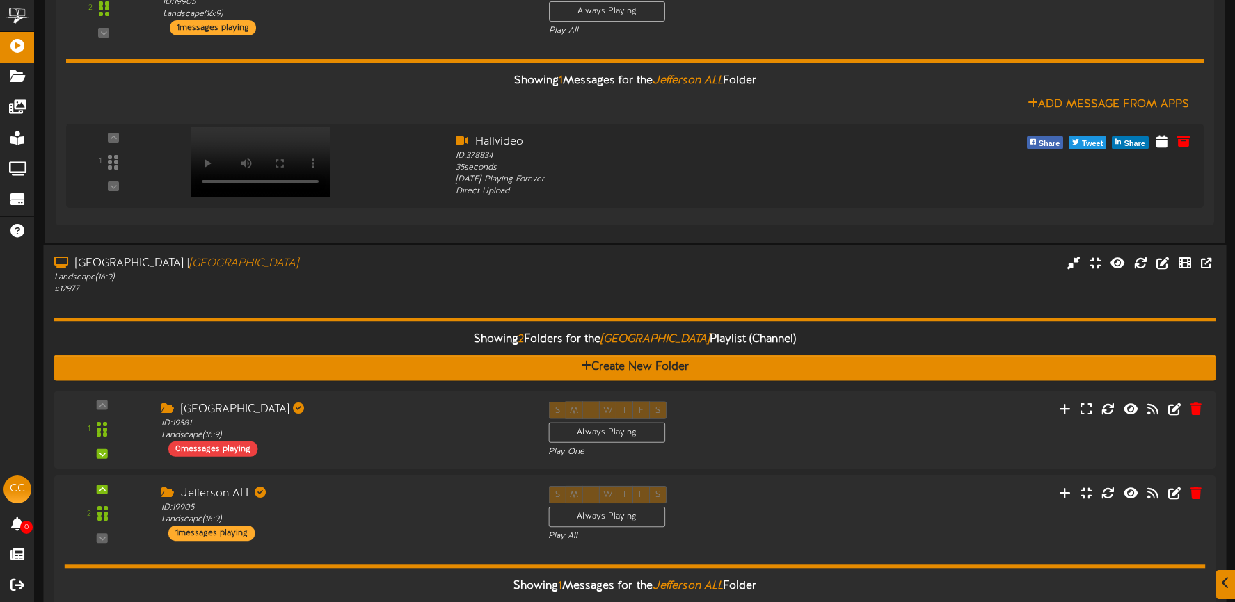
click at [411, 301] on div "Showing 2 Folders for the Jefferson Academy Lounge Playlist (Channel) Create Ne…" at bounding box center [635, 517] width 1162 height 443
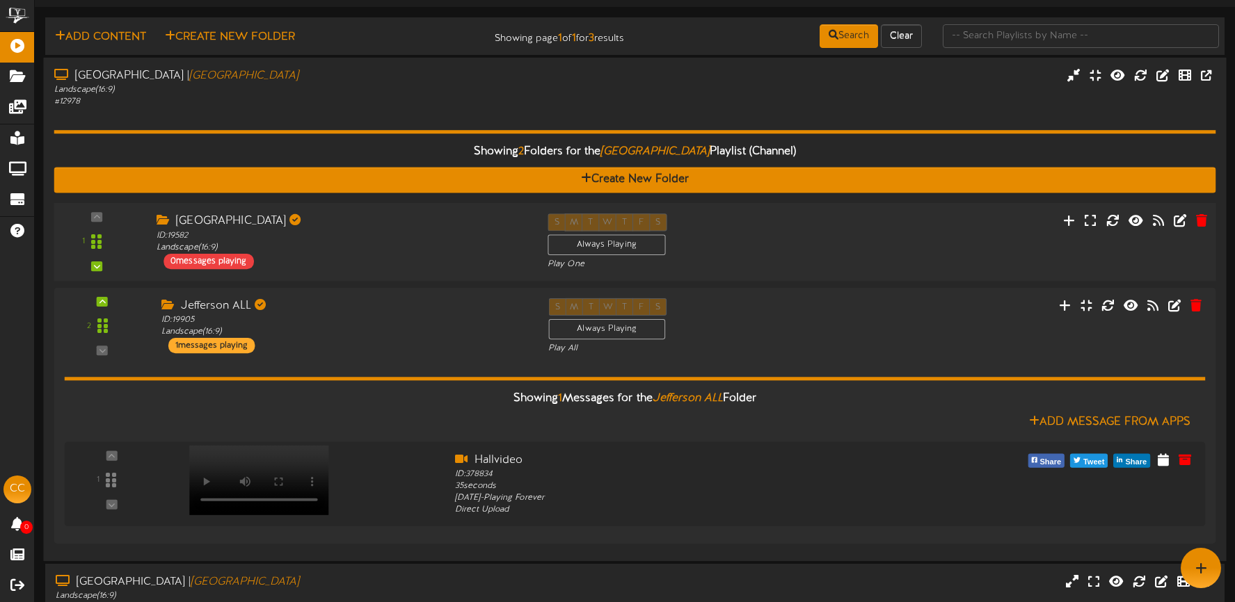
scroll to position [0, 0]
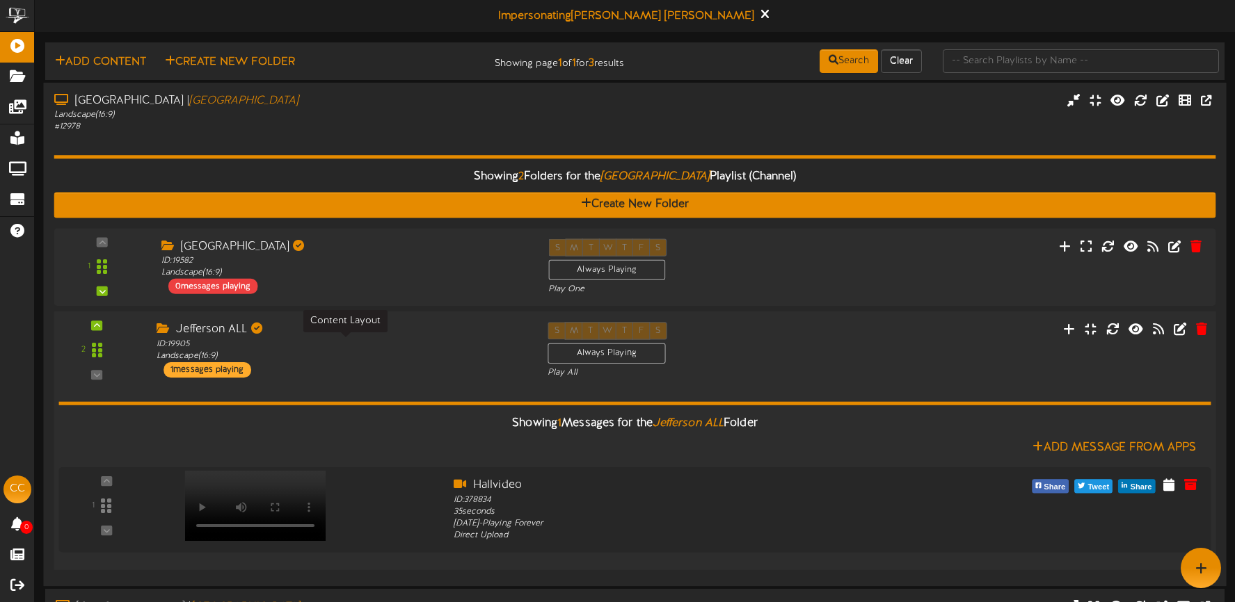
click at [400, 355] on div "ID: 19905 Landscape ( 16:9 )" at bounding box center [342, 350] width 370 height 24
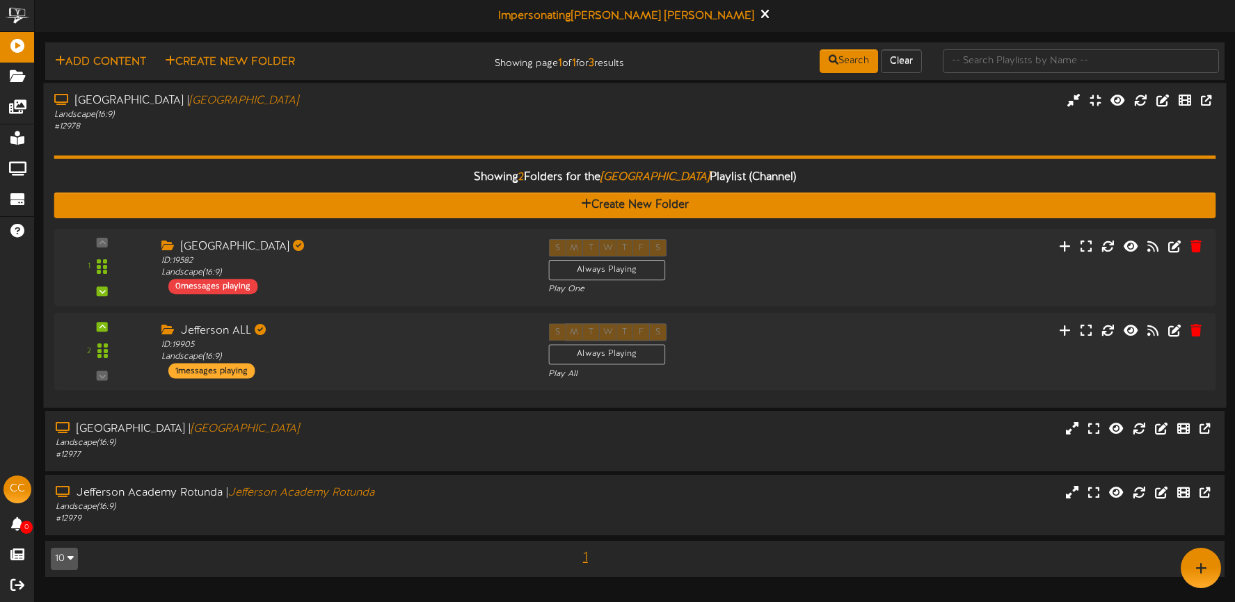
click at [420, 113] on div "Landscape ( 16:9 )" at bounding box center [290, 115] width 472 height 12
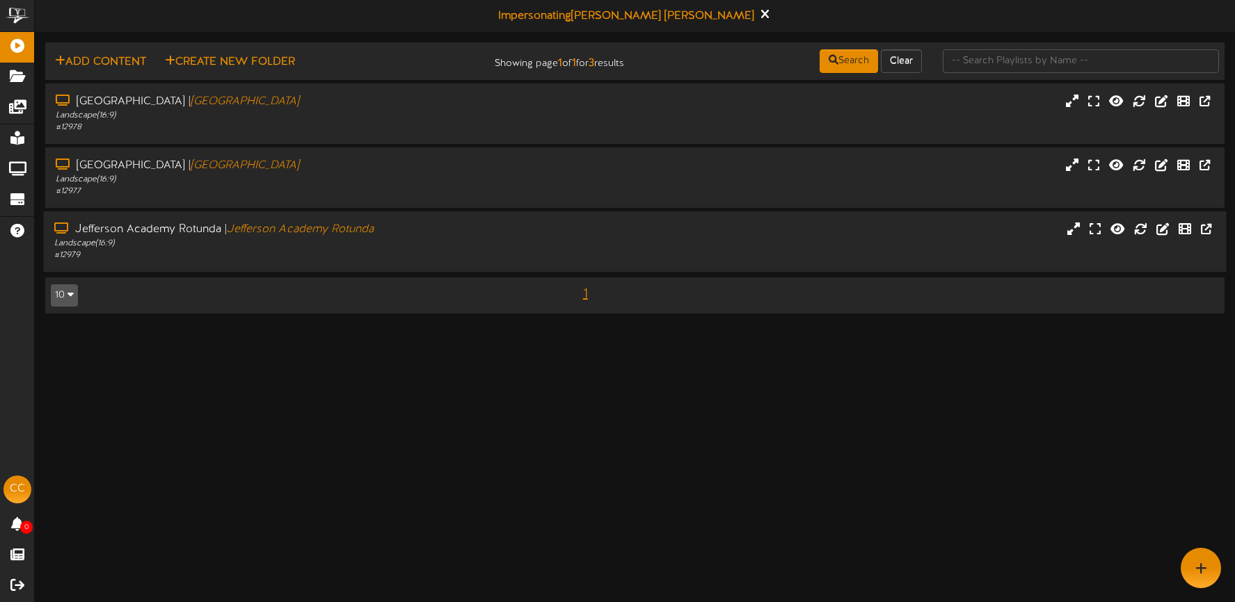
click at [418, 262] on div "[GEOGRAPHIC_DATA] | [GEOGRAPHIC_DATA] Landscape ( 16:9 ) # 12979" at bounding box center [634, 241] width 1183 height 61
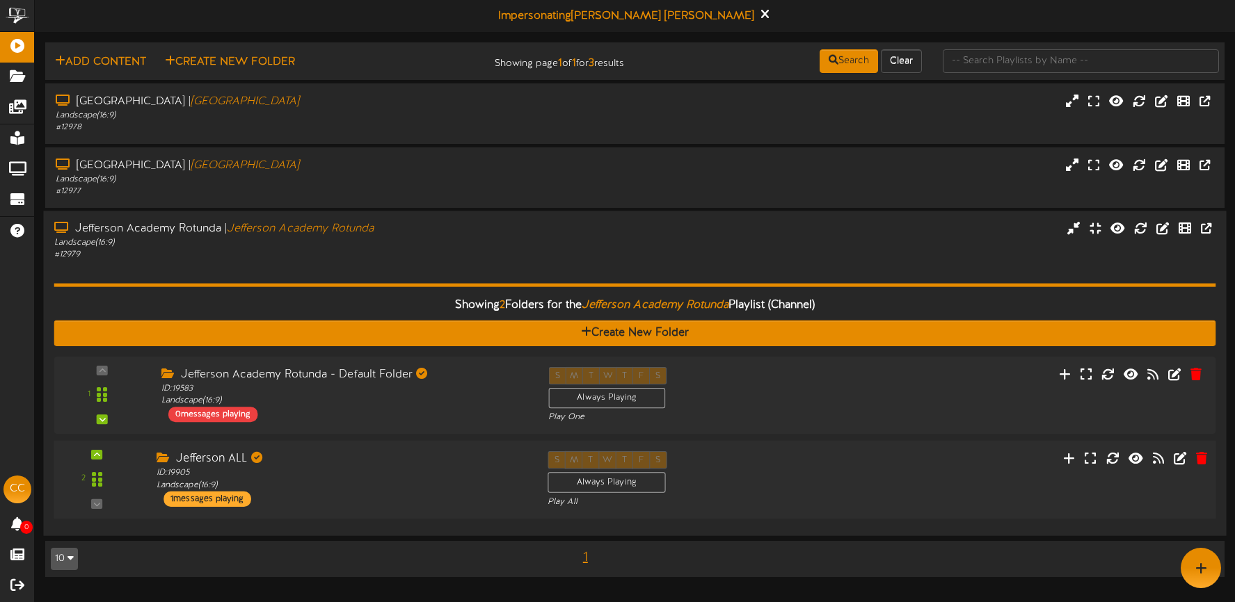
click at [395, 470] on div "ID: 19905 Landscape ( 16:9 )" at bounding box center [342, 479] width 370 height 24
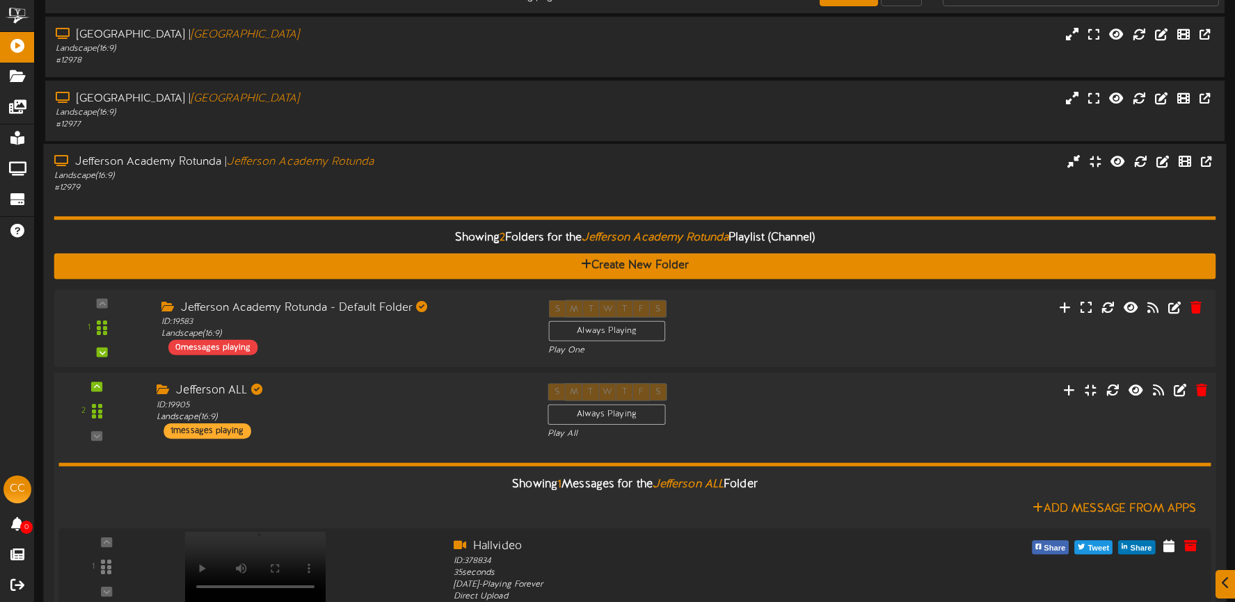
scroll to position [149, 0]
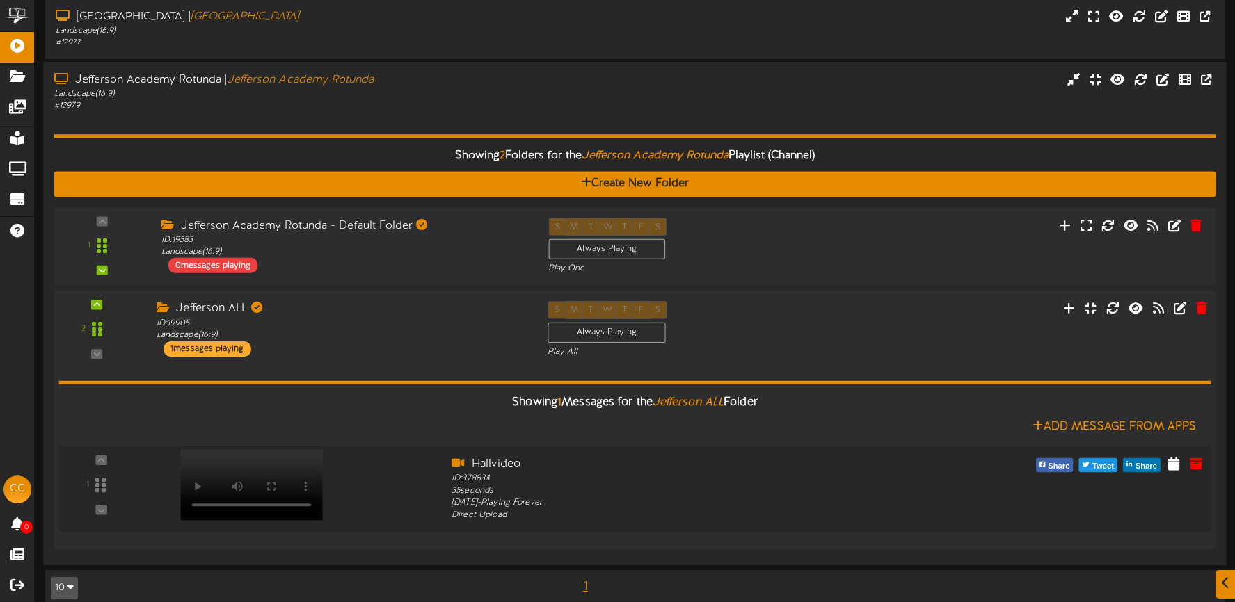
click at [257, 455] on video at bounding box center [251, 484] width 143 height 71
click at [651, 92] on div "[GEOGRAPHIC_DATA] | [GEOGRAPHIC_DATA] Landscape ( 16:9 ) # 12979" at bounding box center [634, 92] width 1183 height 40
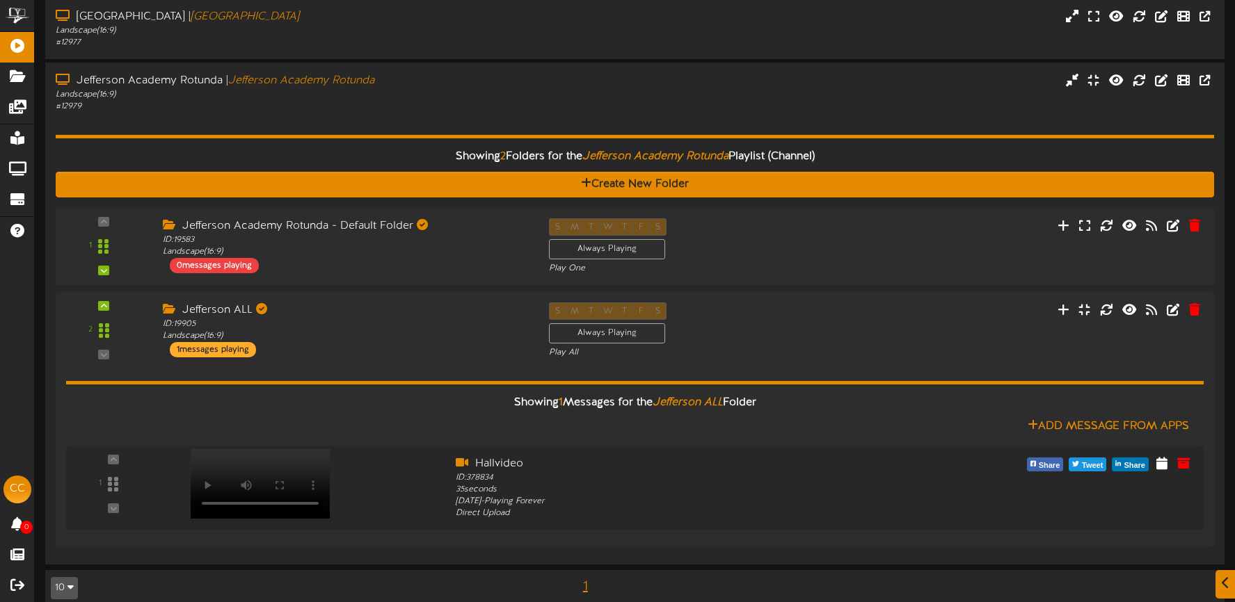
scroll to position [0, 0]
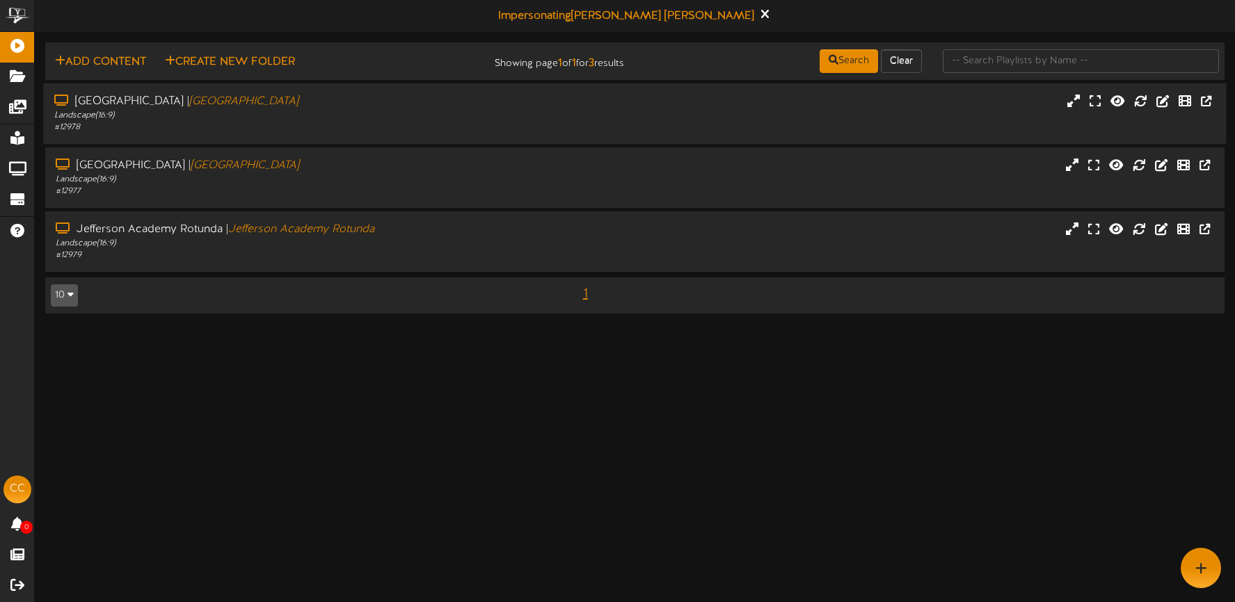
click at [533, 129] on div "[GEOGRAPHIC_DATA] | [GEOGRAPHIC_DATA] Landscape ( 16:9 ) # 12978" at bounding box center [289, 114] width 493 height 40
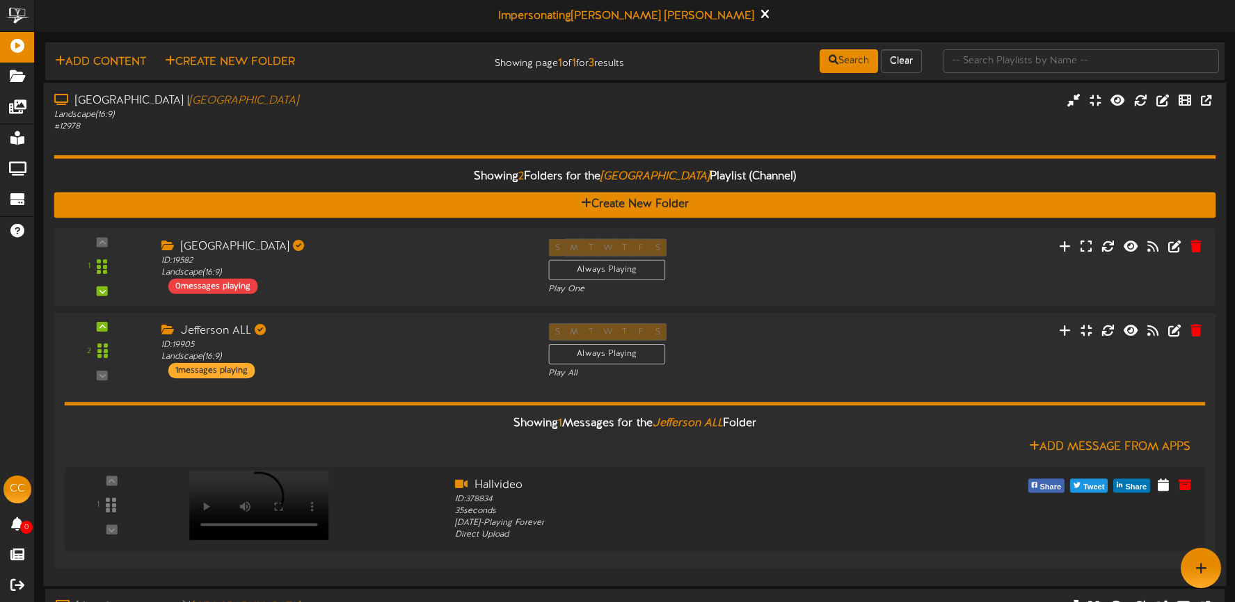
click at [488, 109] on div "Landscape ( 16:9 )" at bounding box center [290, 115] width 472 height 12
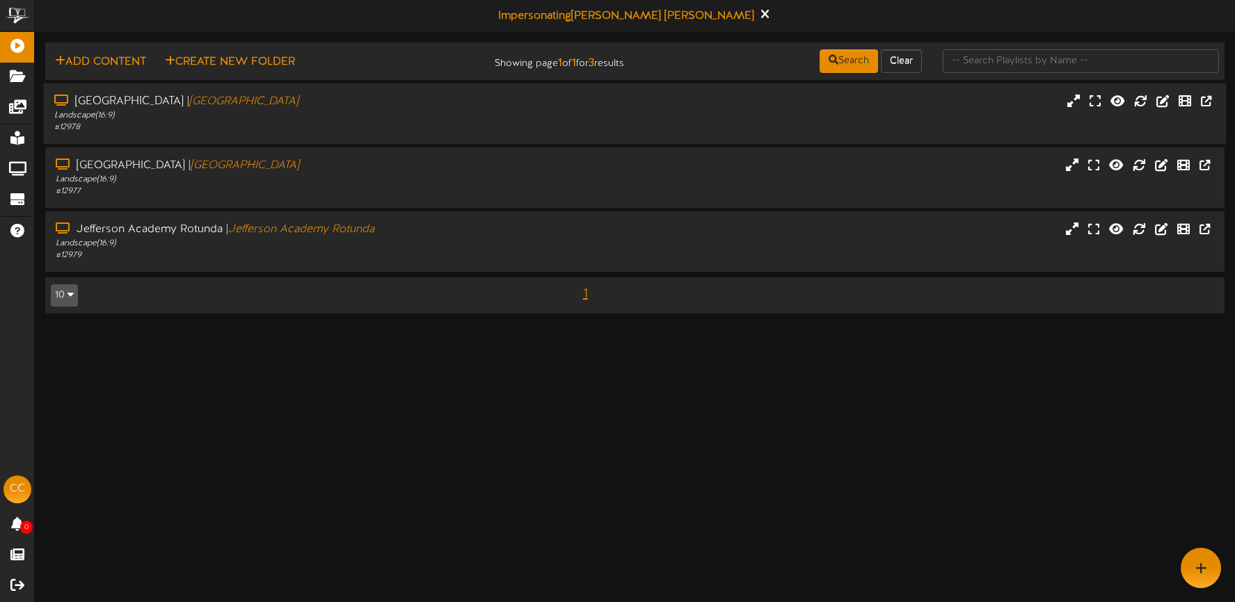
click at [470, 122] on div "# 12978" at bounding box center [290, 128] width 472 height 12
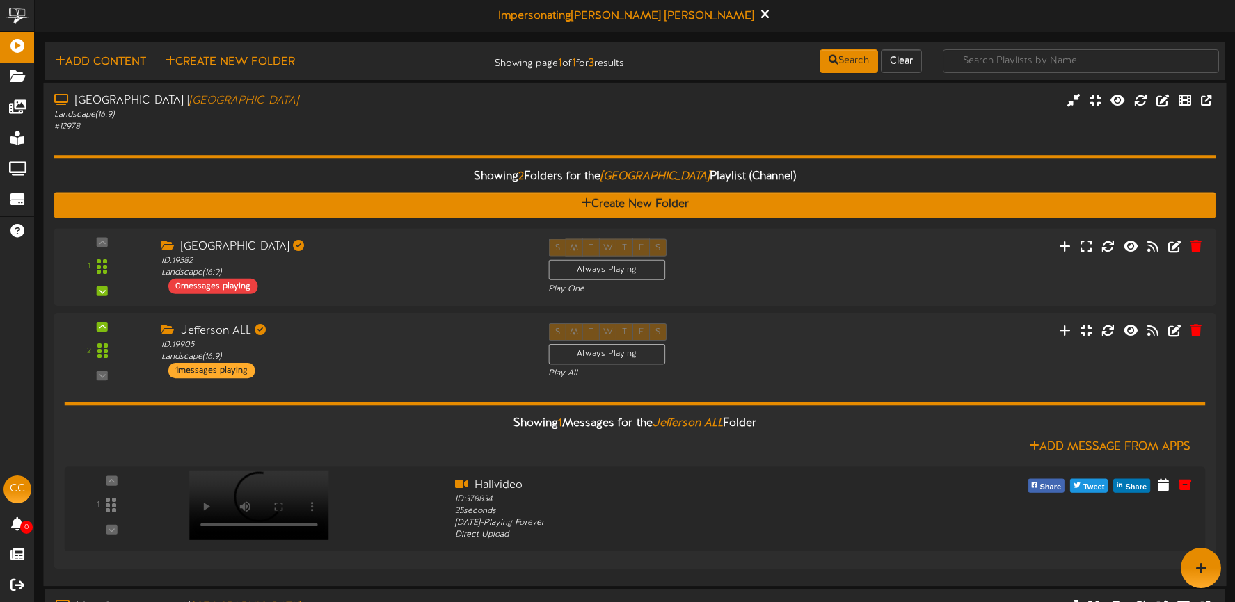
drag, startPoint x: 440, startPoint y: 378, endPoint x: 320, endPoint y: 109, distance: 294.9
click at [440, 378] on div "2 ID:" at bounding box center [635, 351] width 1162 height 57
